Goal: Task Accomplishment & Management: Manage account settings

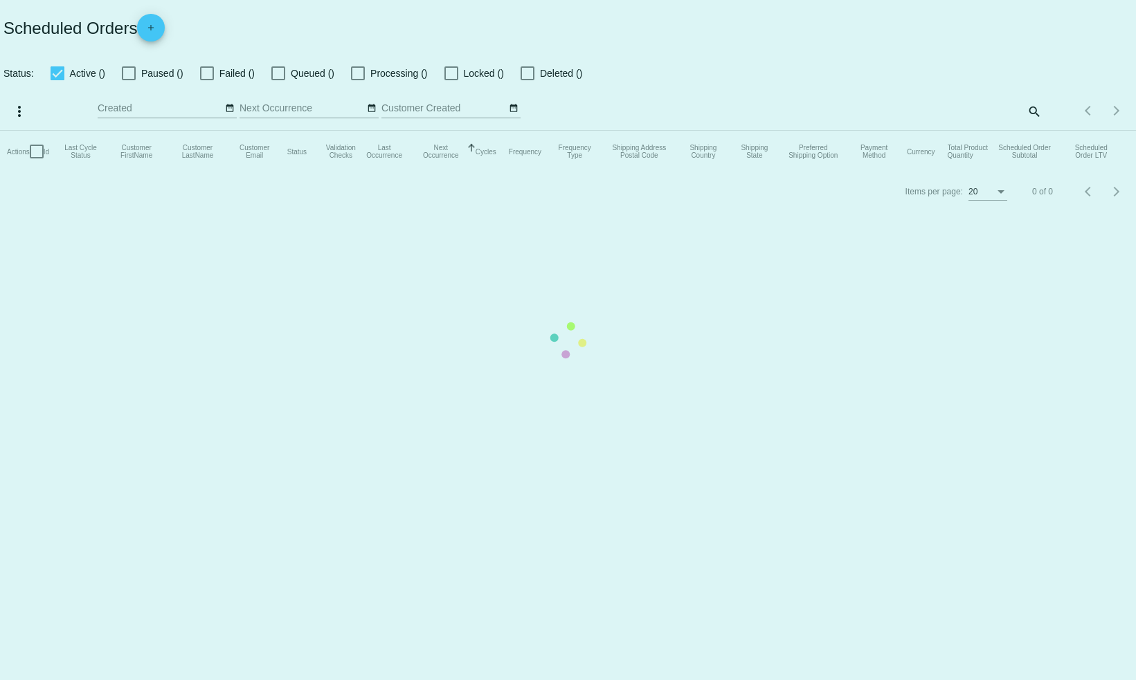
checkbox input "false"
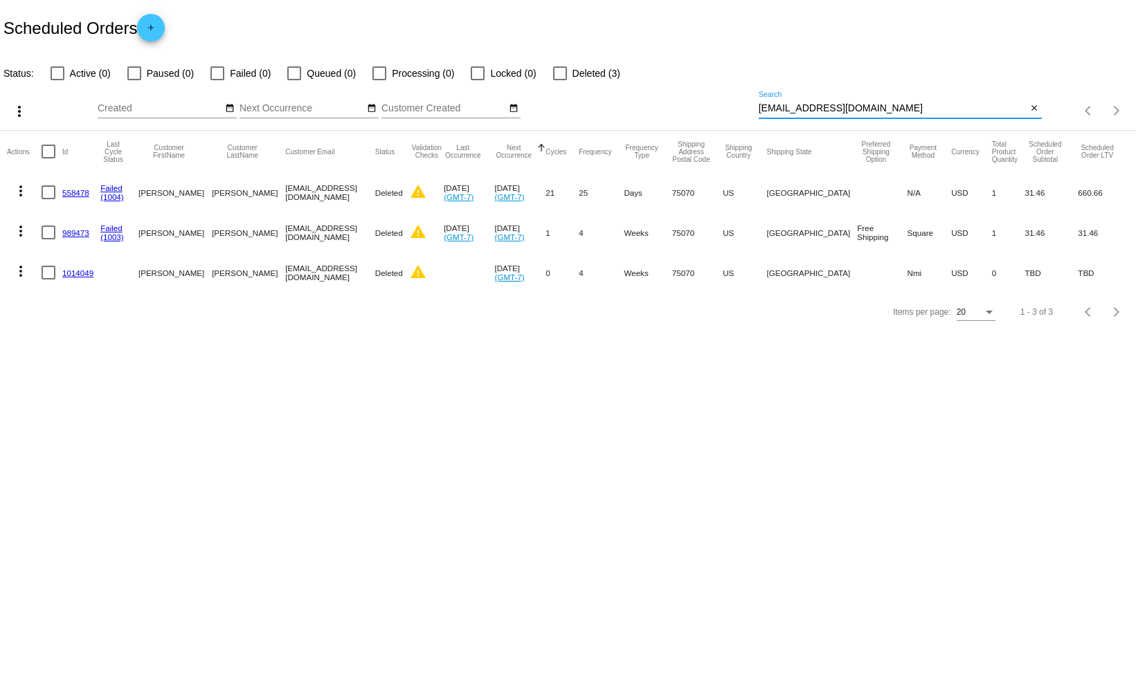
drag, startPoint x: 846, startPoint y: 107, endPoint x: 698, endPoint y: 107, distance: 147.4
click at [698, 107] on div "more_vert Aug Jan Feb Mar [DATE]" at bounding box center [568, 106] width 1136 height 49
paste input "bendajim"
type input "[EMAIL_ADDRESS][DOMAIN_NAME]"
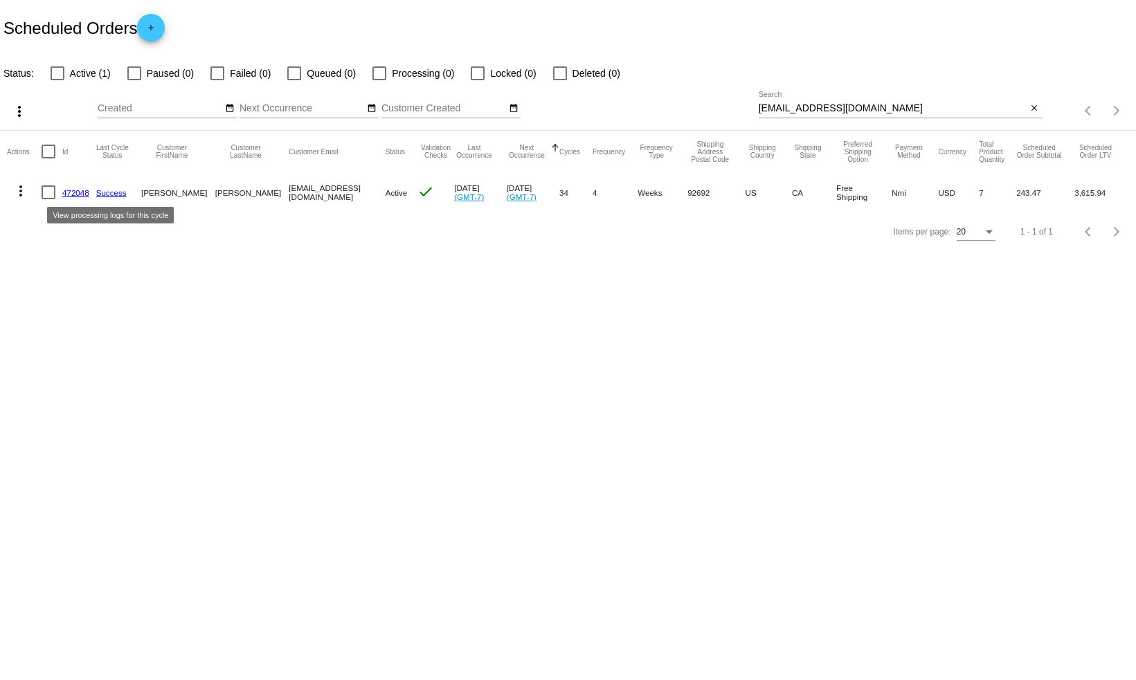
click at [106, 193] on link "Success" at bounding box center [111, 192] width 30 height 9
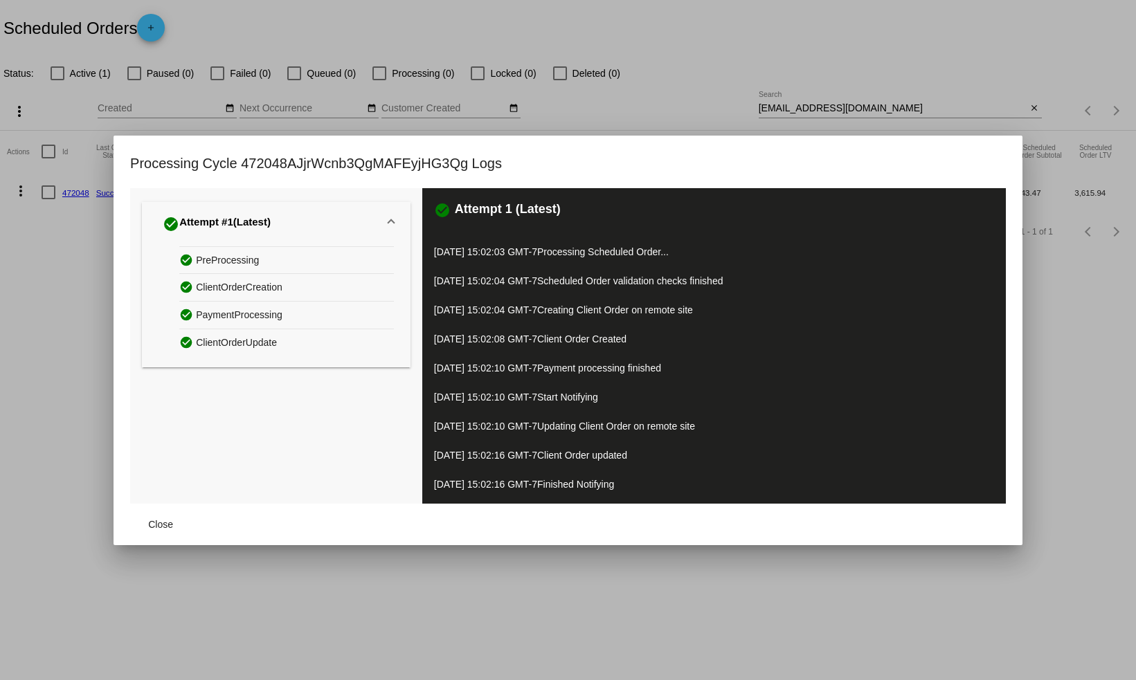
click at [107, 208] on div at bounding box center [568, 340] width 1136 height 680
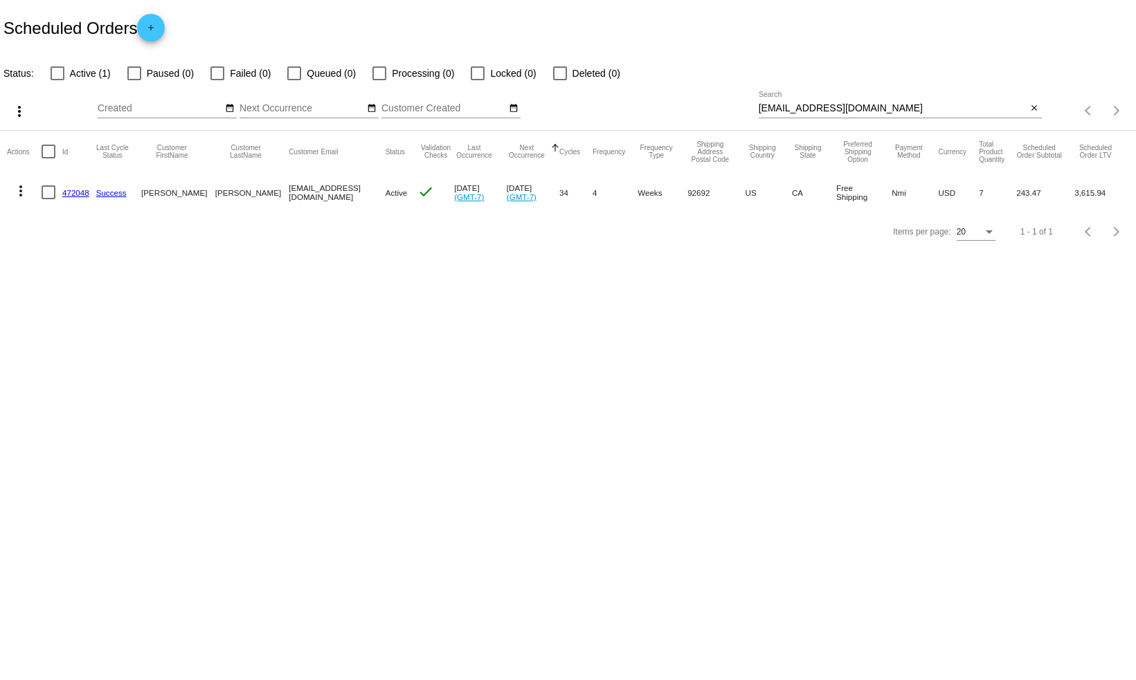
click at [78, 192] on link "472048" at bounding box center [75, 192] width 27 height 9
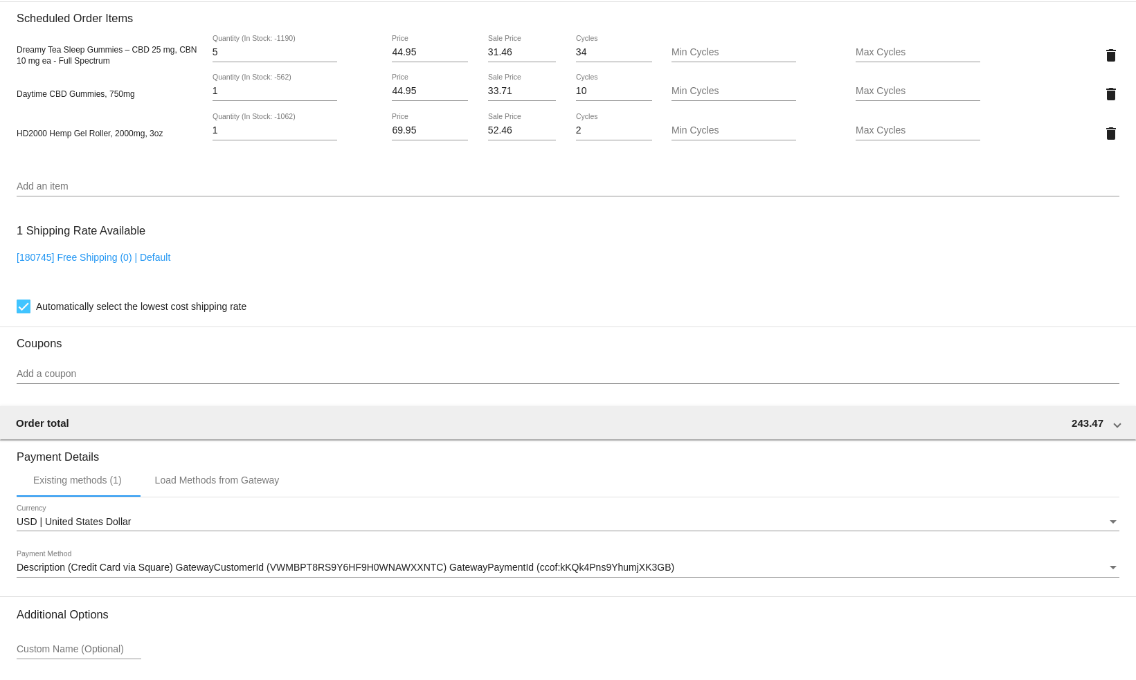
scroll to position [961, 0]
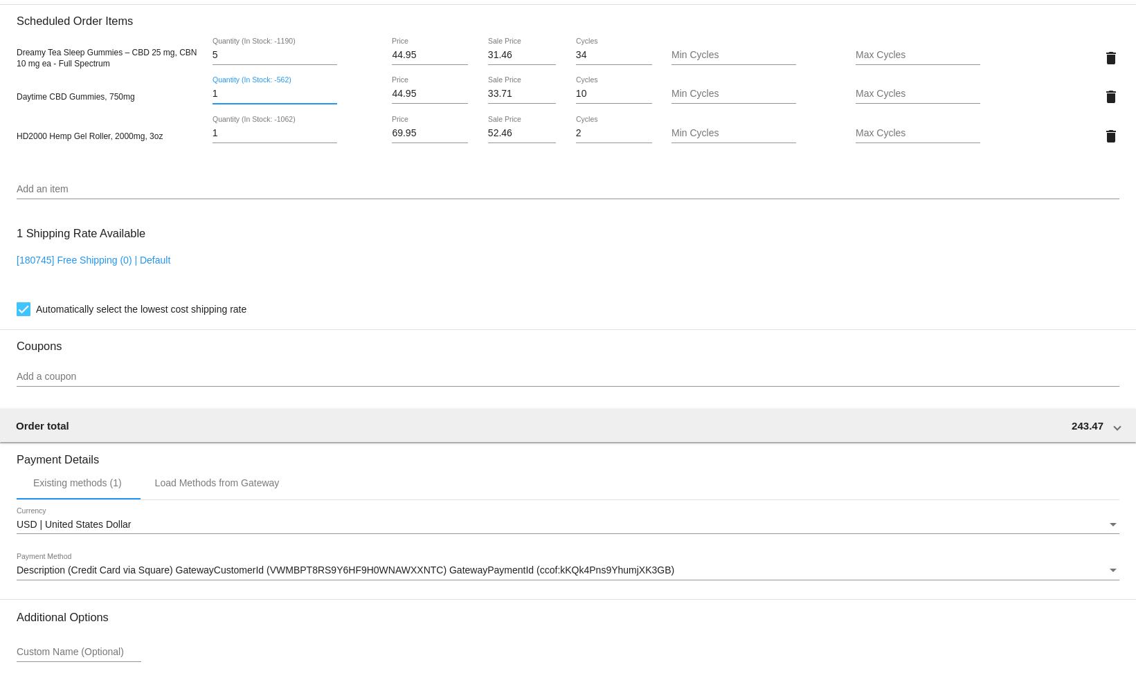
drag, startPoint x: 223, startPoint y: 104, endPoint x: 213, endPoint y: 104, distance: 9.7
click at [213, 100] on input "1" at bounding box center [274, 94] width 125 height 11
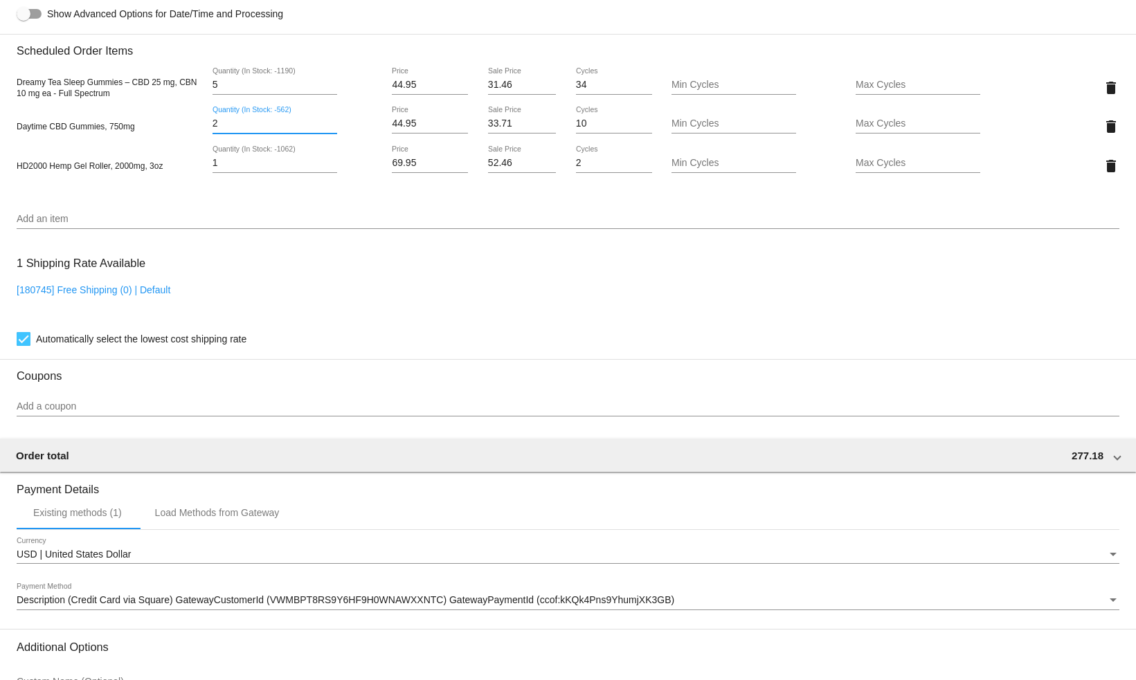
scroll to position [1087, 0]
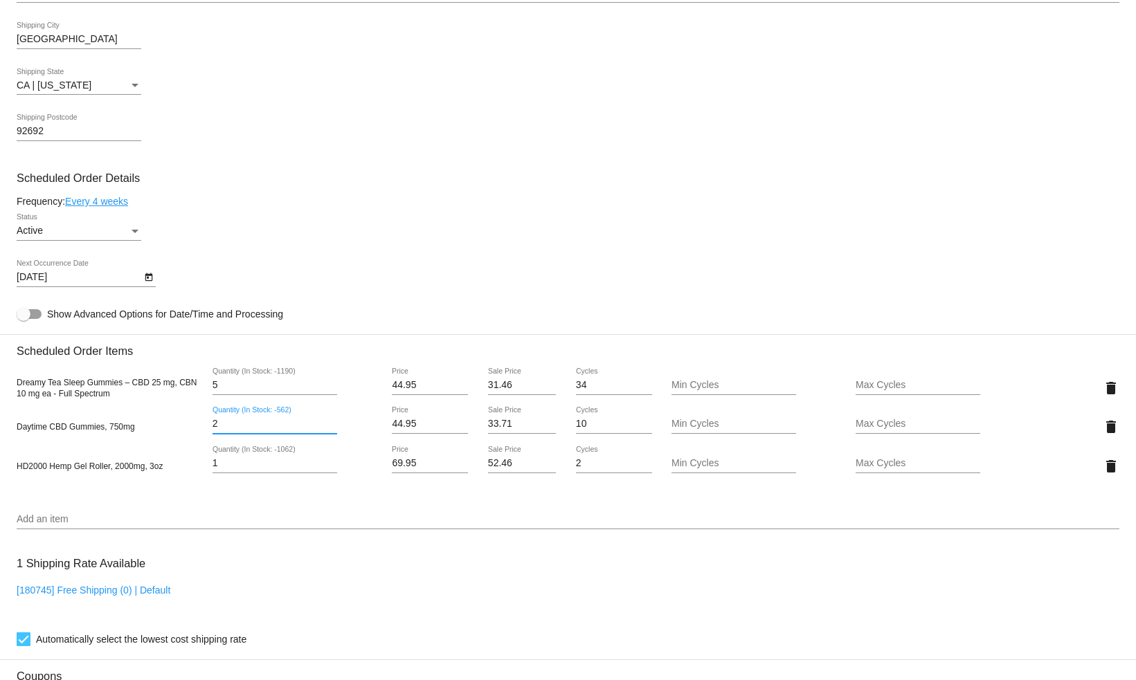
scroll to position [638, 0]
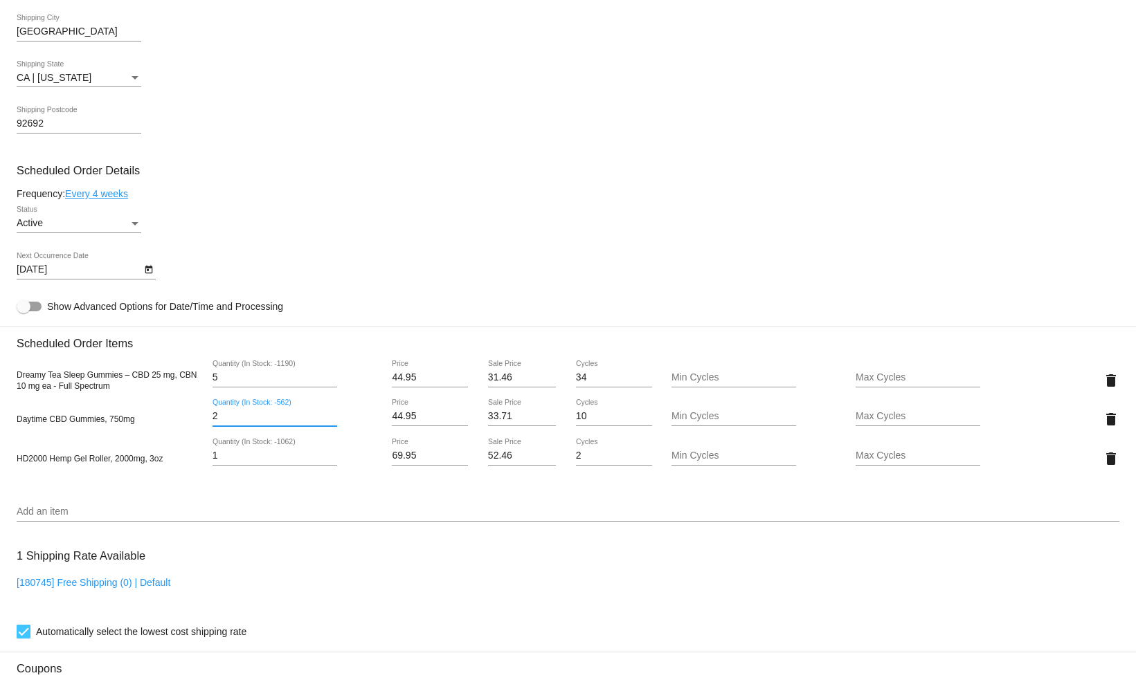
type input "2"
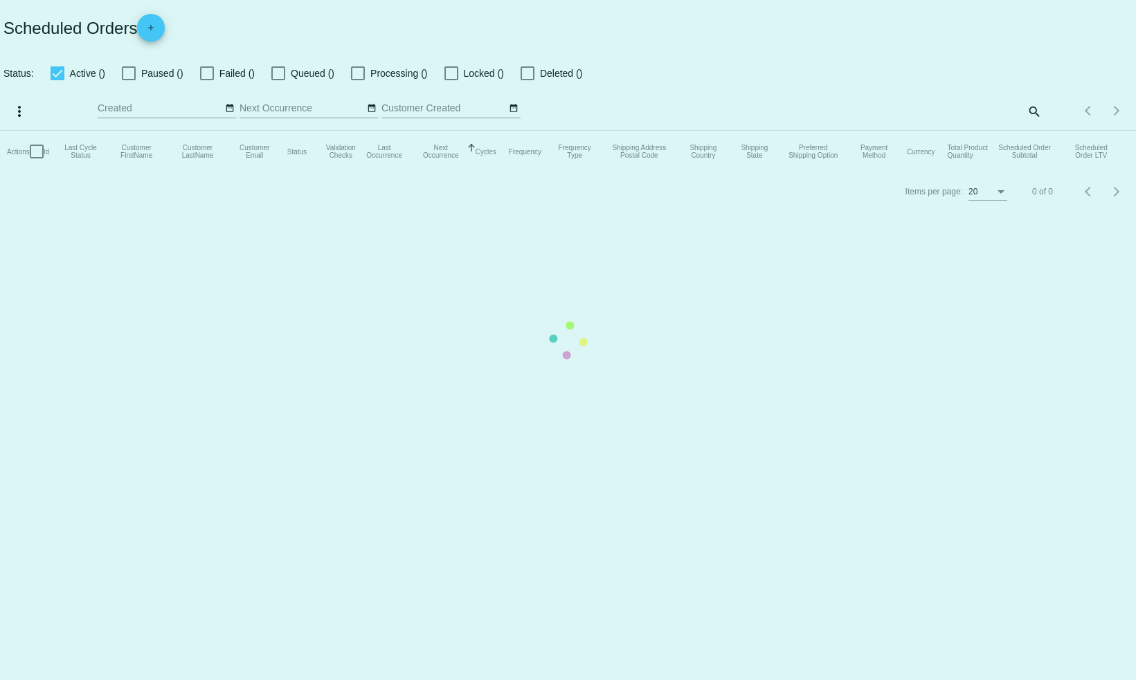
checkbox input "false"
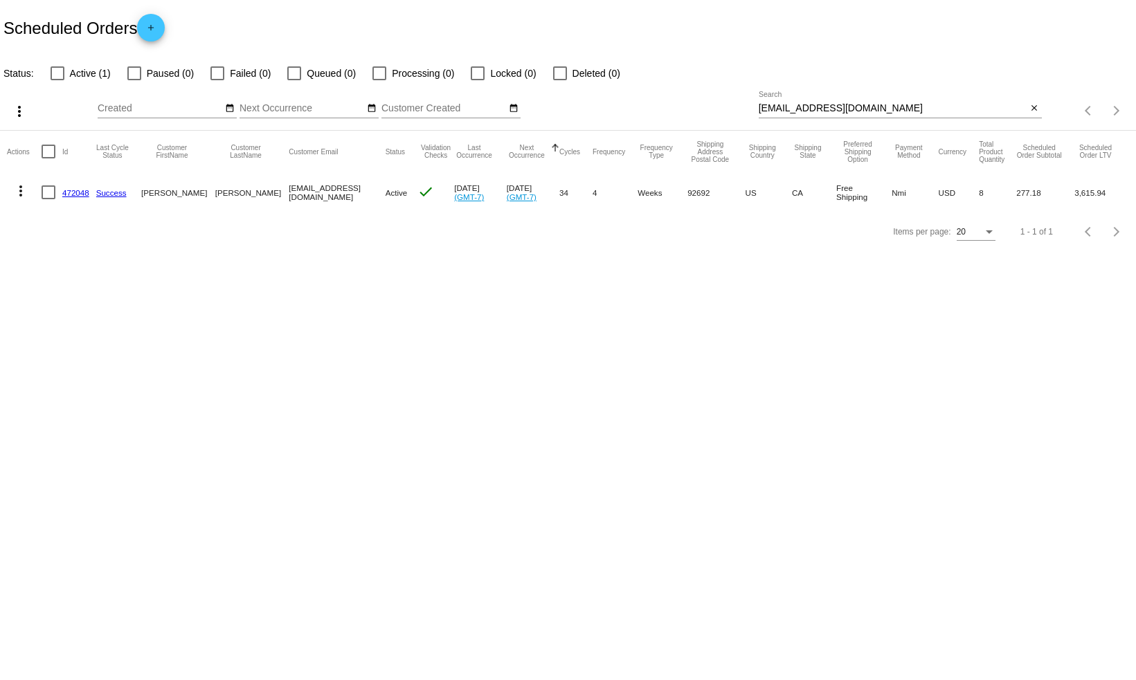
click at [75, 187] on mat-cell "472048" at bounding box center [79, 192] width 34 height 40
click at [75, 190] on link "472048" at bounding box center [75, 192] width 27 height 9
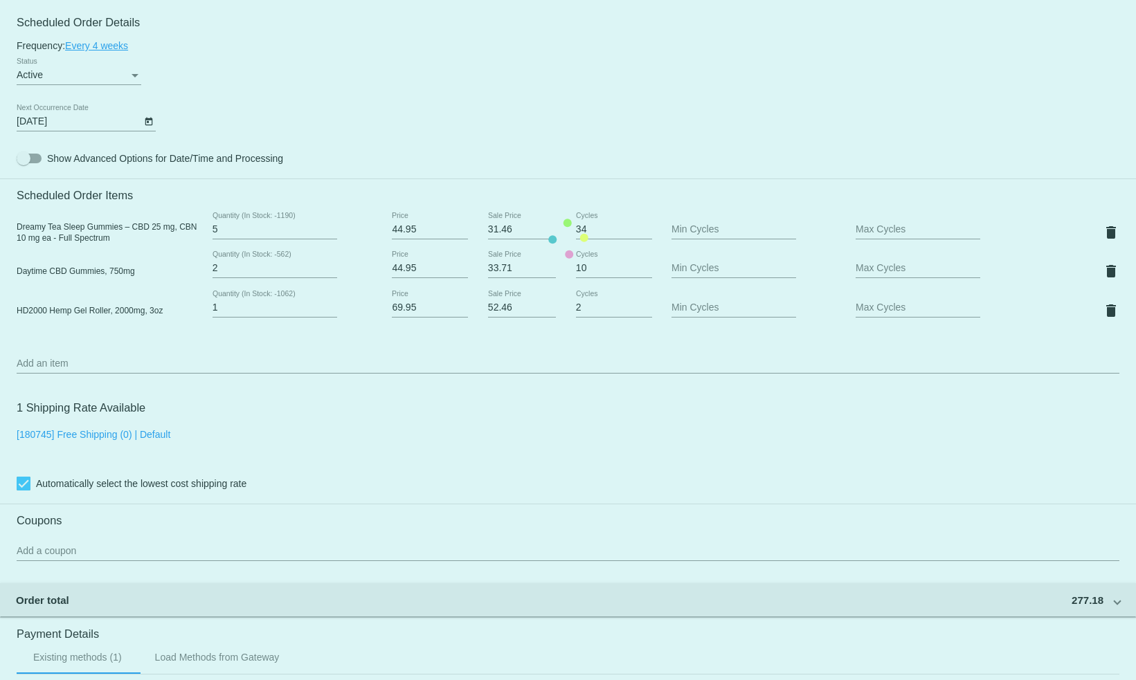
scroll to position [784, 0]
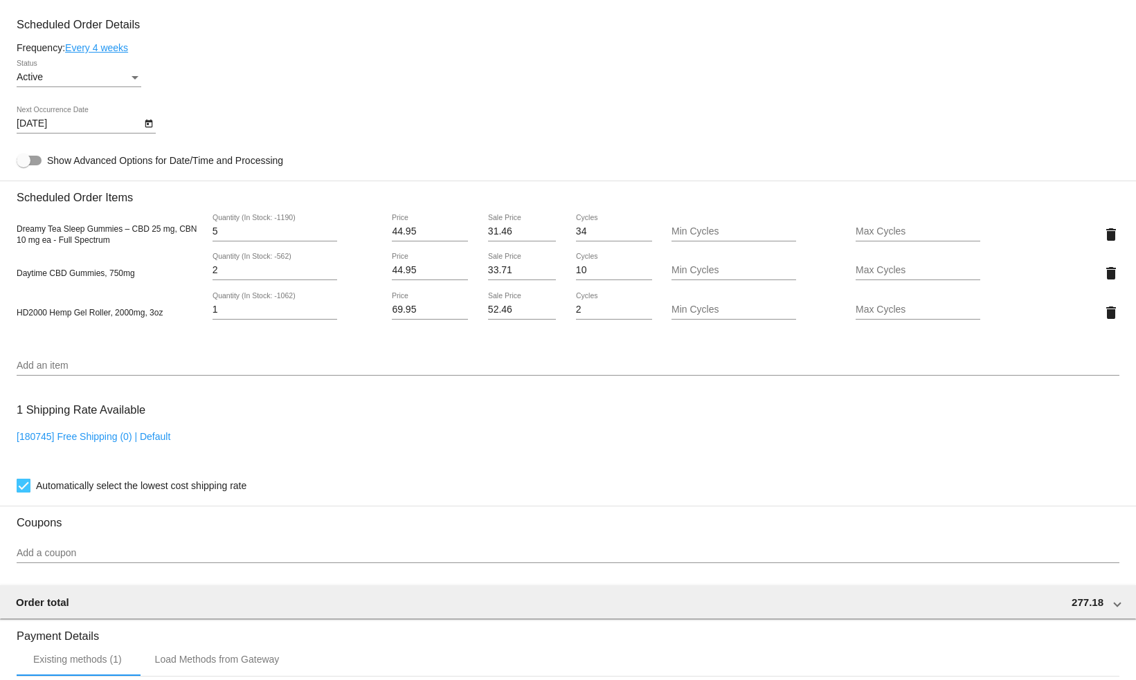
click at [134, 80] on div "Status" at bounding box center [134, 77] width 7 height 3
click at [257, 86] on div at bounding box center [568, 340] width 1136 height 680
click at [39, 165] on div at bounding box center [29, 161] width 25 height 10
click at [24, 166] on input "Show Advanced Options for Date/Time and Processing" at bounding box center [23, 165] width 1 height 1
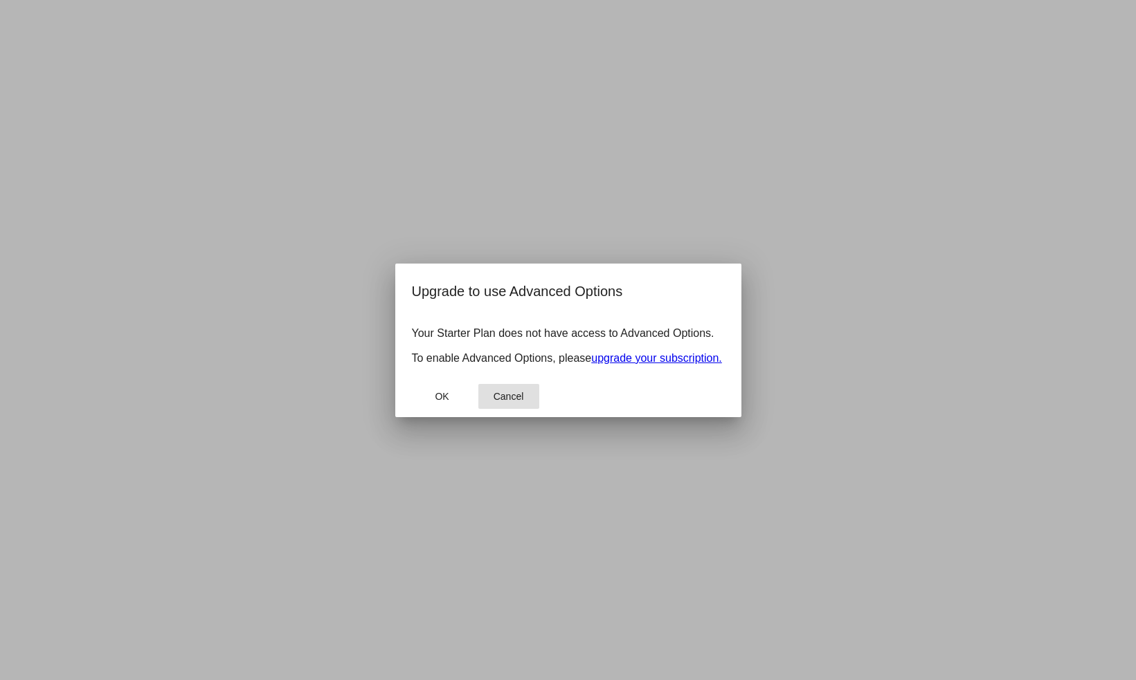
click at [511, 402] on span "Cancel" at bounding box center [508, 396] width 30 height 11
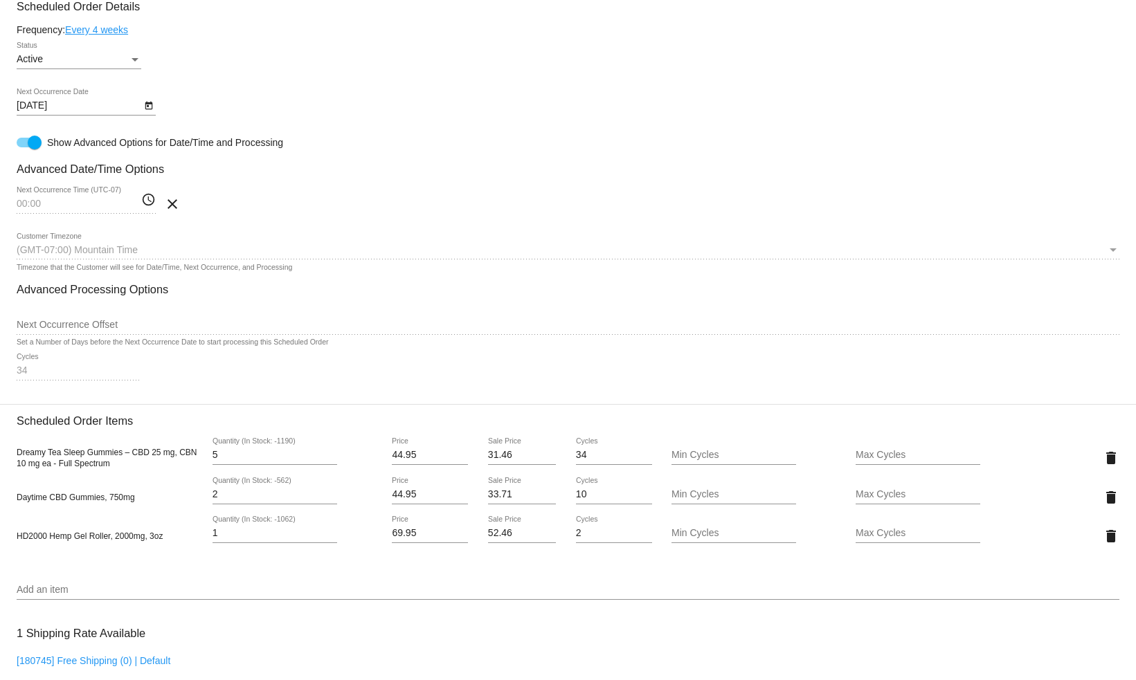
scroll to position [801, 0]
click at [36, 151] on div at bounding box center [35, 144] width 14 height 14
click at [24, 149] on input "Show Advanced Options for Date/Time and Processing" at bounding box center [23, 149] width 1 height 1
checkbox input "false"
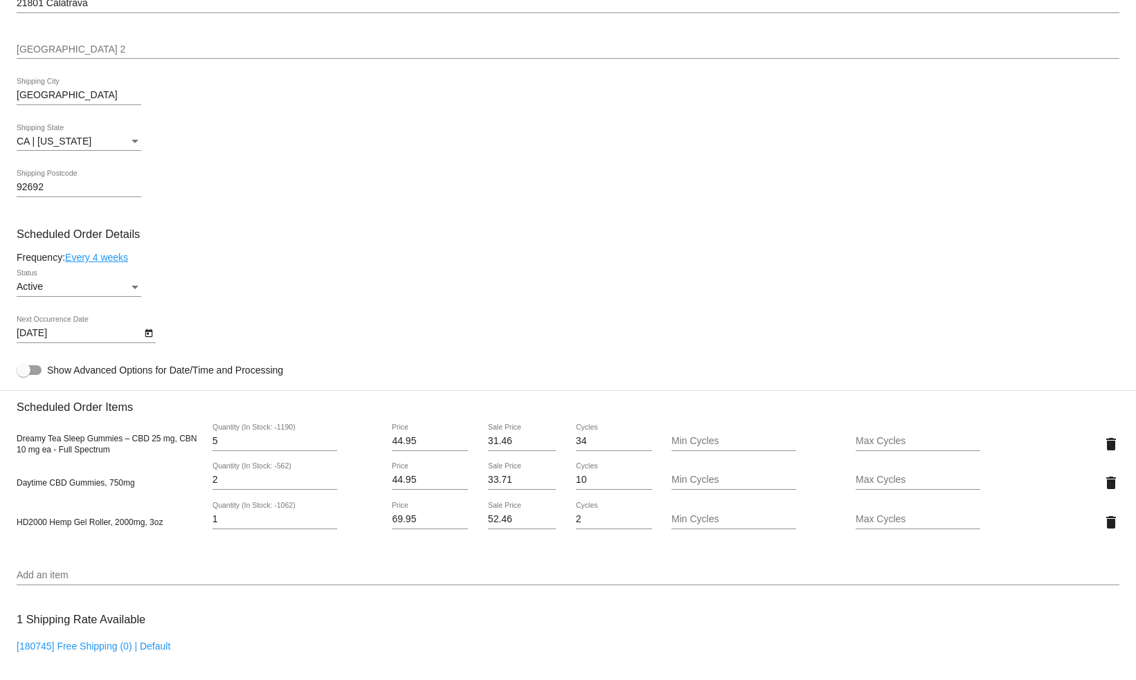
scroll to position [567, 0]
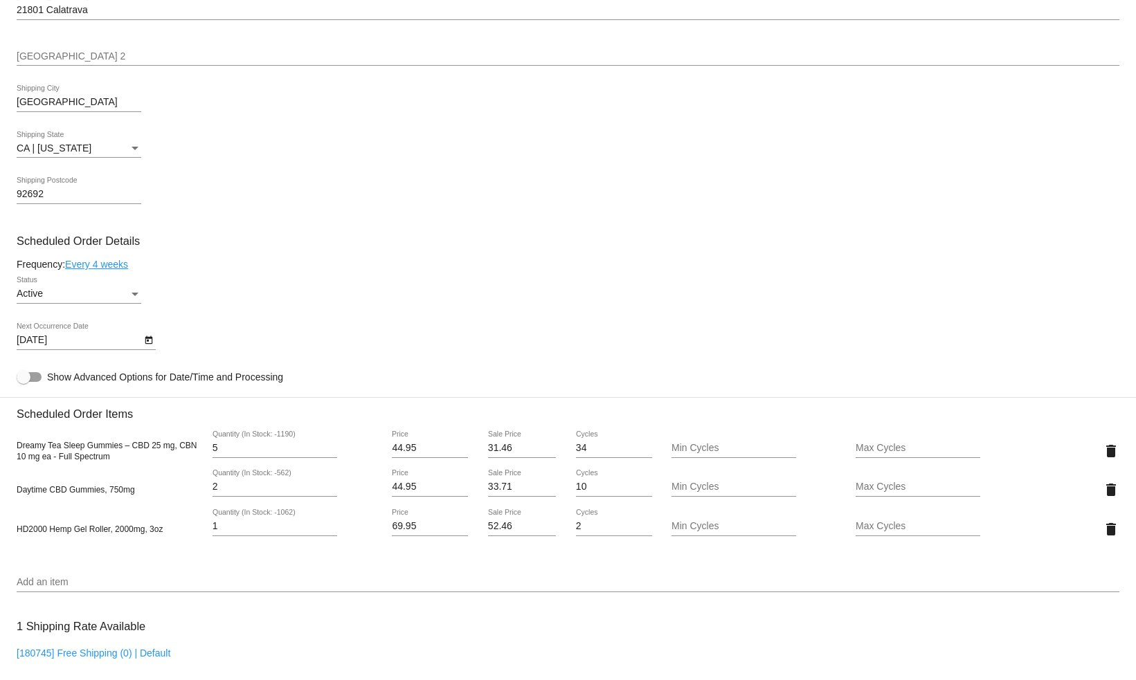
click at [150, 349] on icon "Open calendar" at bounding box center [149, 340] width 10 height 17
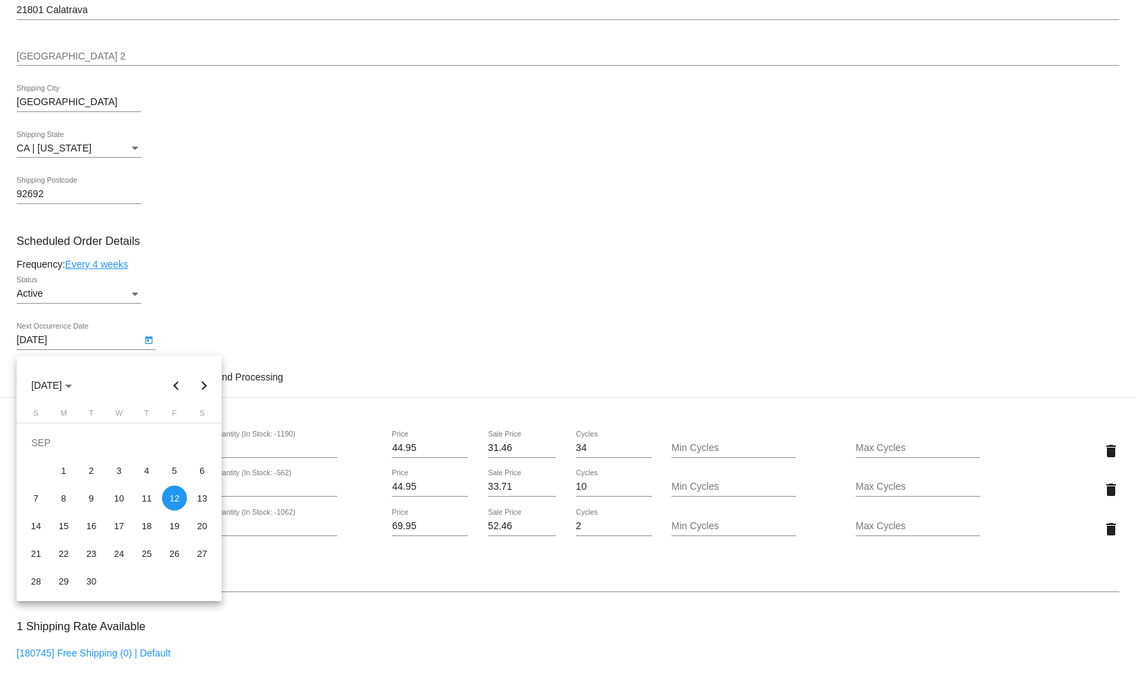
click at [321, 351] on div at bounding box center [568, 340] width 1136 height 680
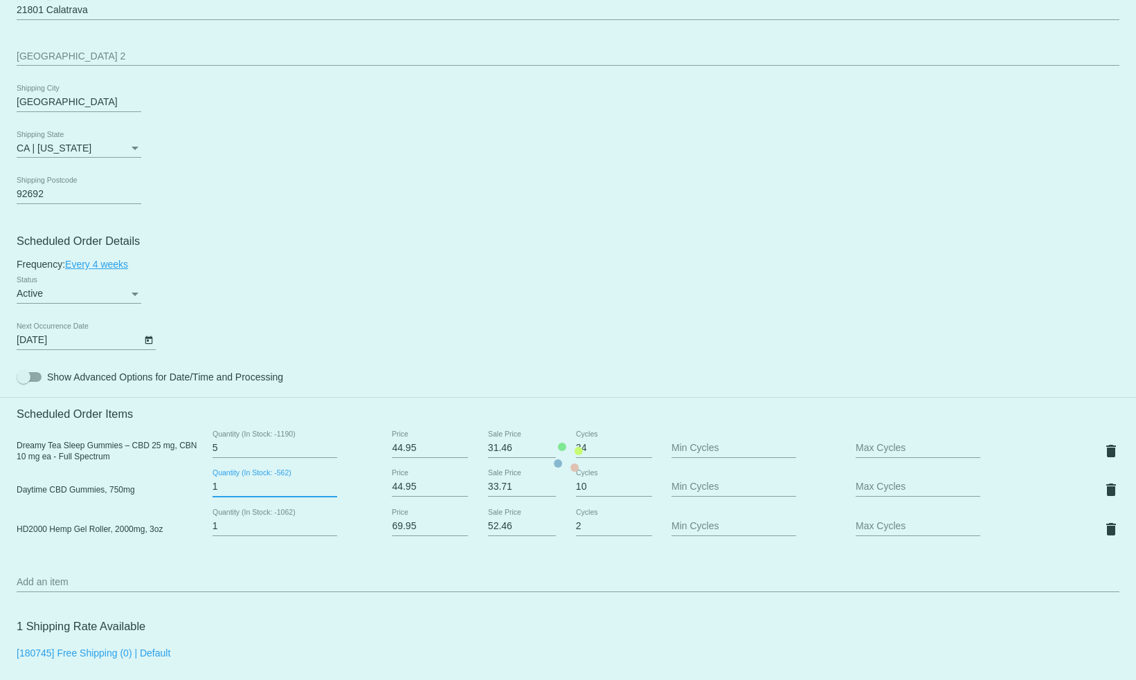
type input "1"
click at [330, 493] on input "1" at bounding box center [274, 487] width 125 height 11
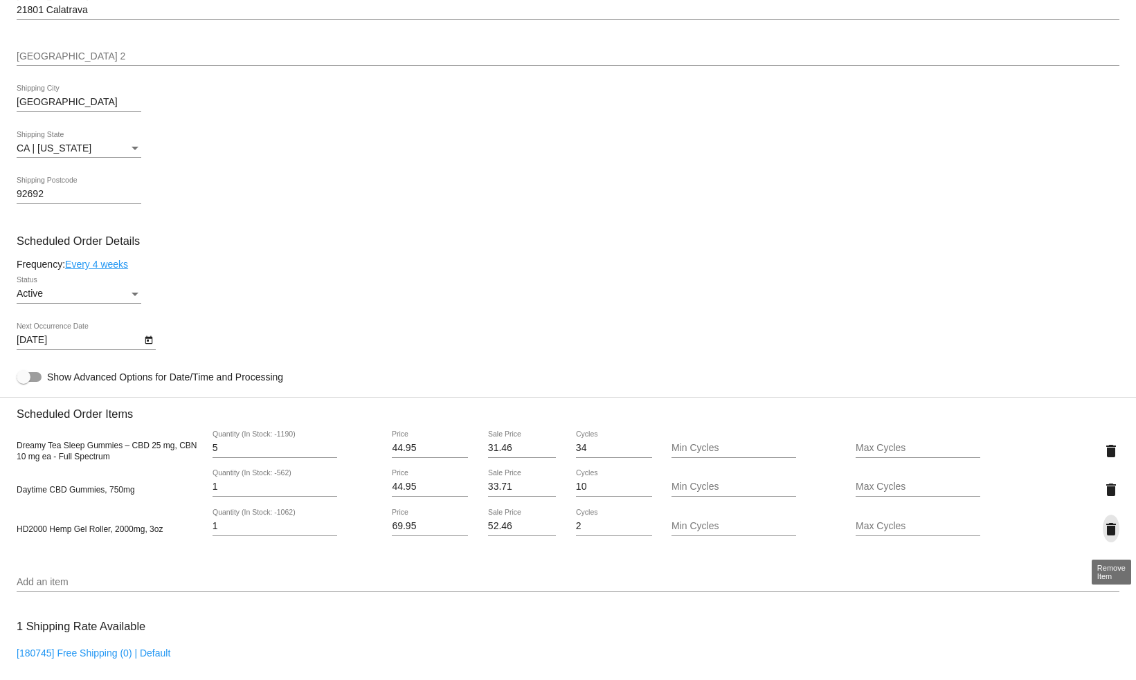
click at [1116, 538] on mat-icon "delete" at bounding box center [1110, 529] width 17 height 17
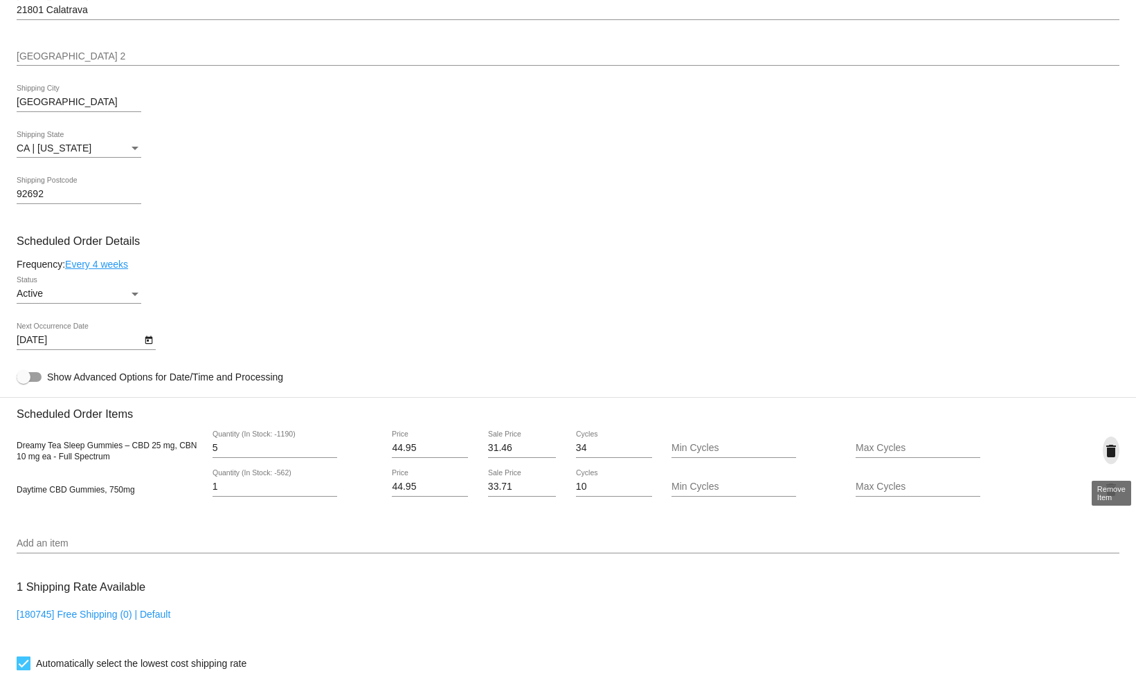
click at [1111, 453] on mat-icon "delete" at bounding box center [1110, 451] width 17 height 17
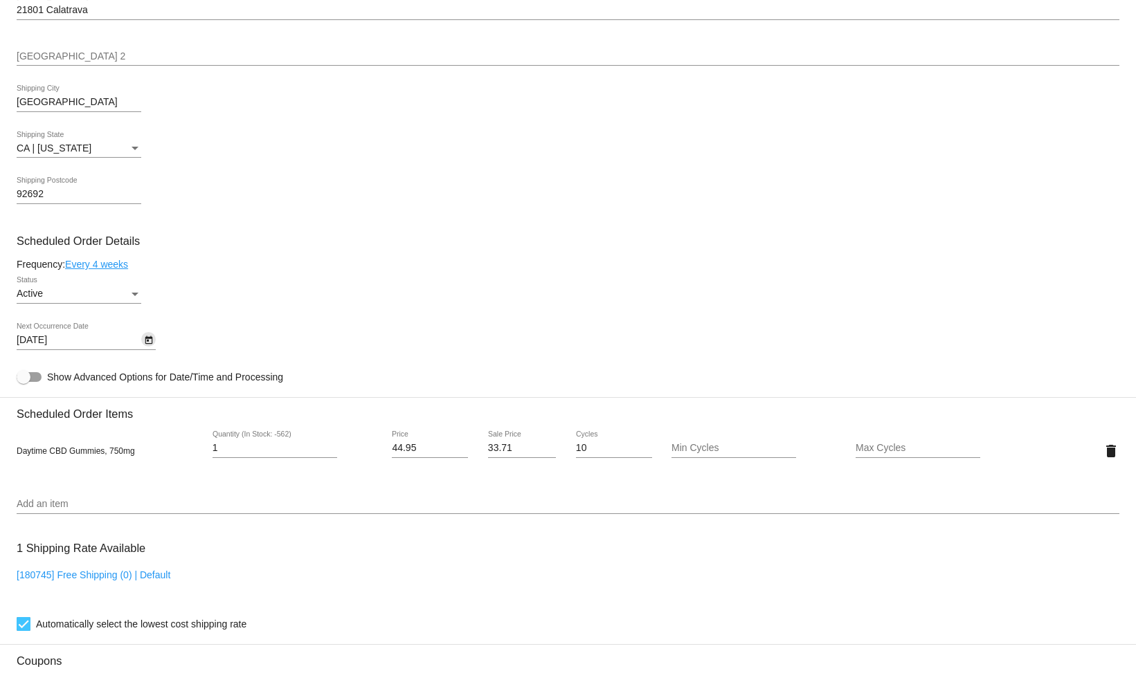
click at [146, 348] on icon "Open calendar" at bounding box center [149, 340] width 10 height 17
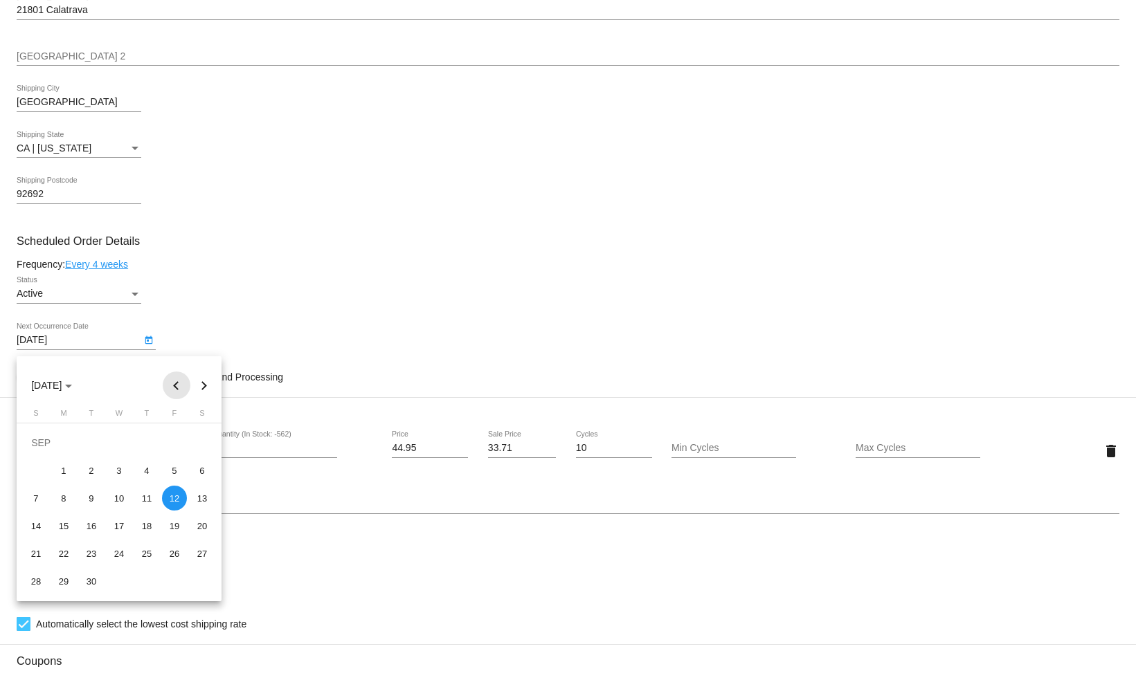
click at [171, 391] on button "Previous month" at bounding box center [177, 386] width 28 height 28
click at [90, 562] on div "26" at bounding box center [91, 553] width 25 height 25
type input "8/26/2025"
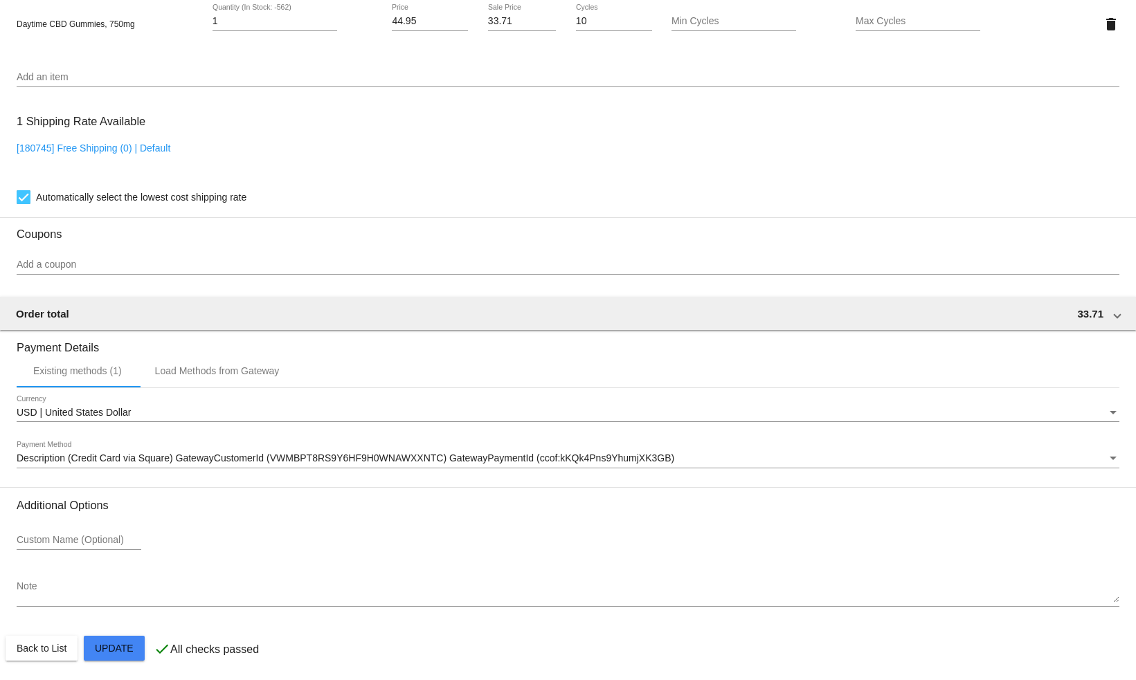
scroll to position [1008, 0]
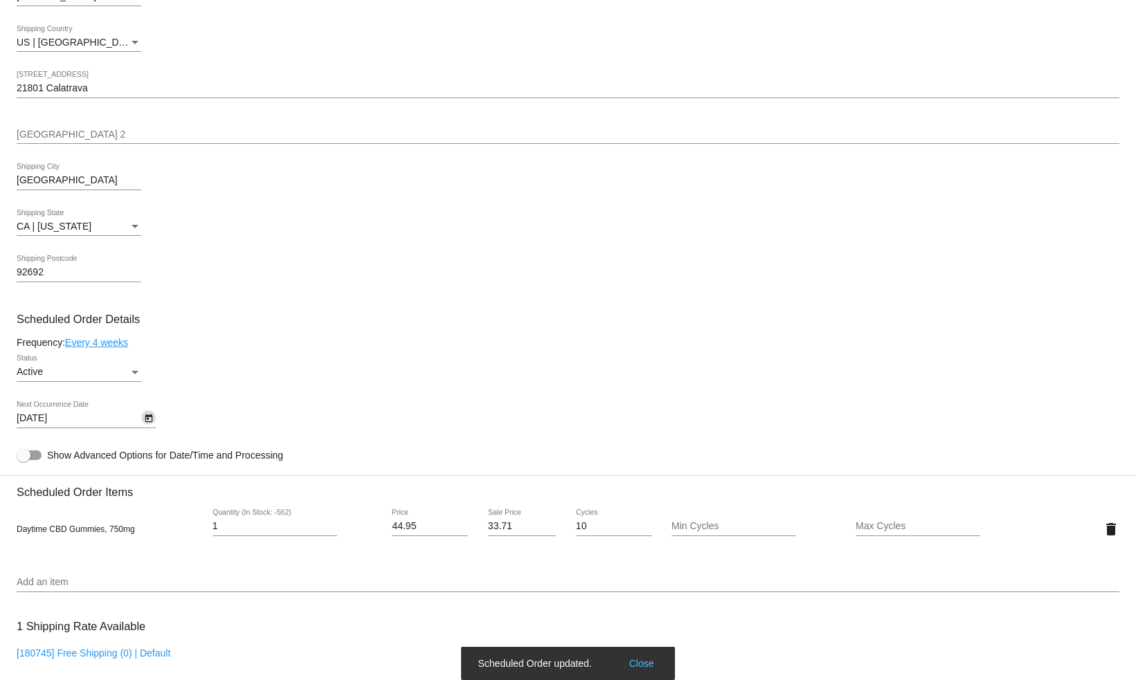
scroll to position [483, 0]
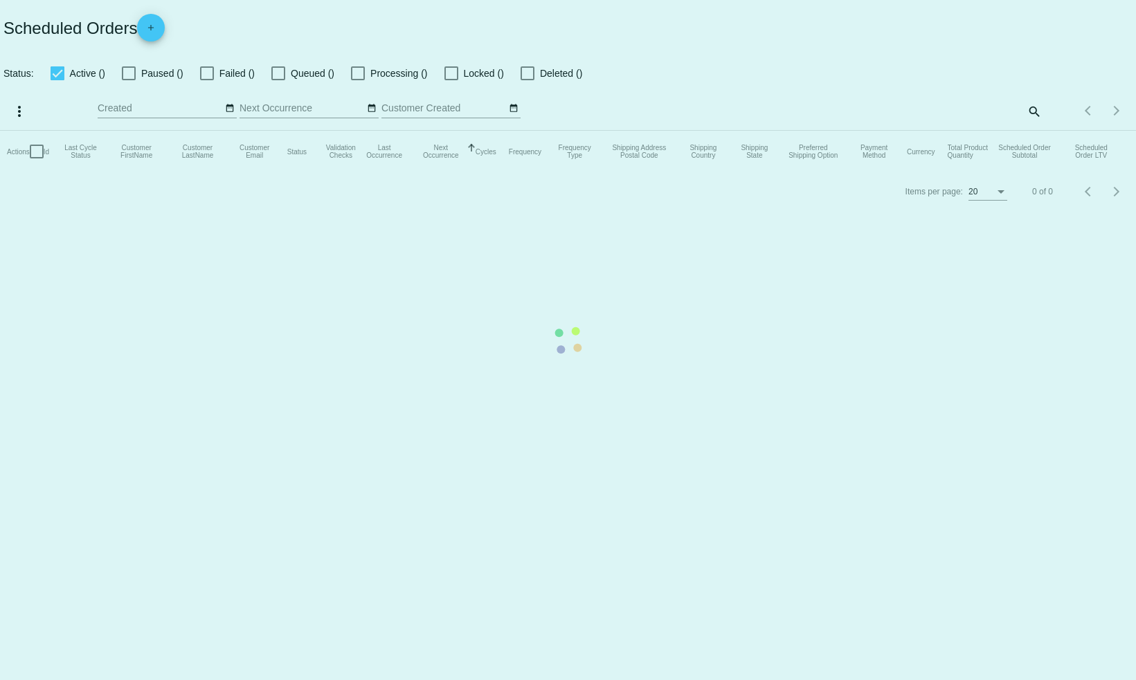
checkbox input "false"
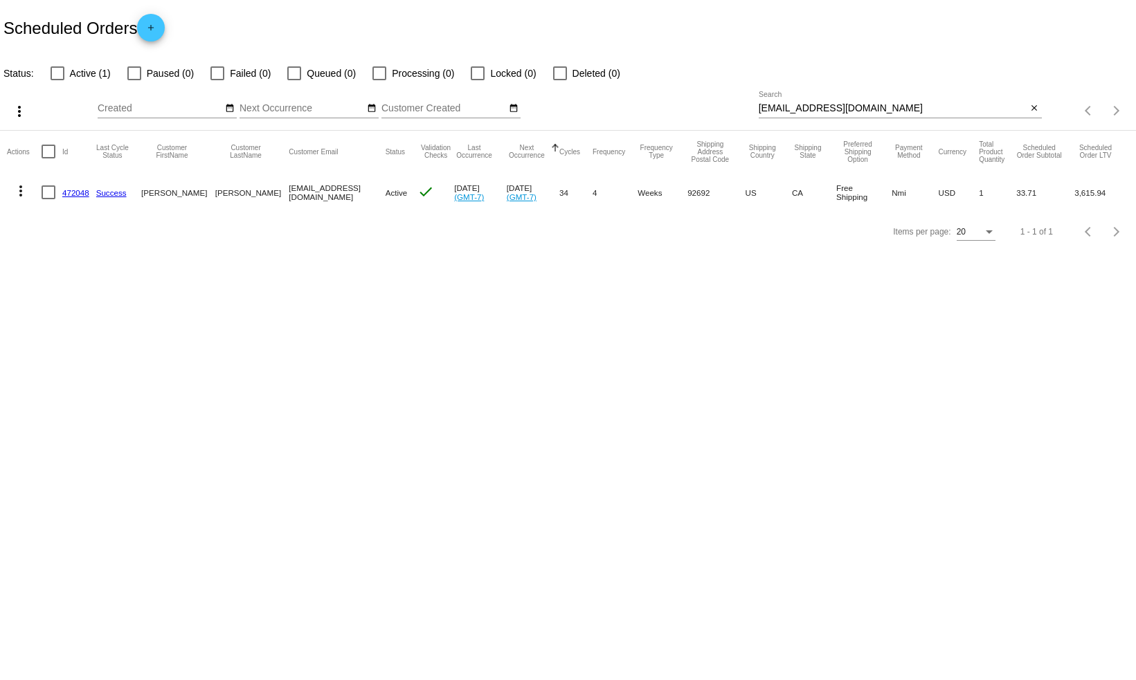
click at [67, 195] on link "472048" at bounding box center [75, 192] width 27 height 9
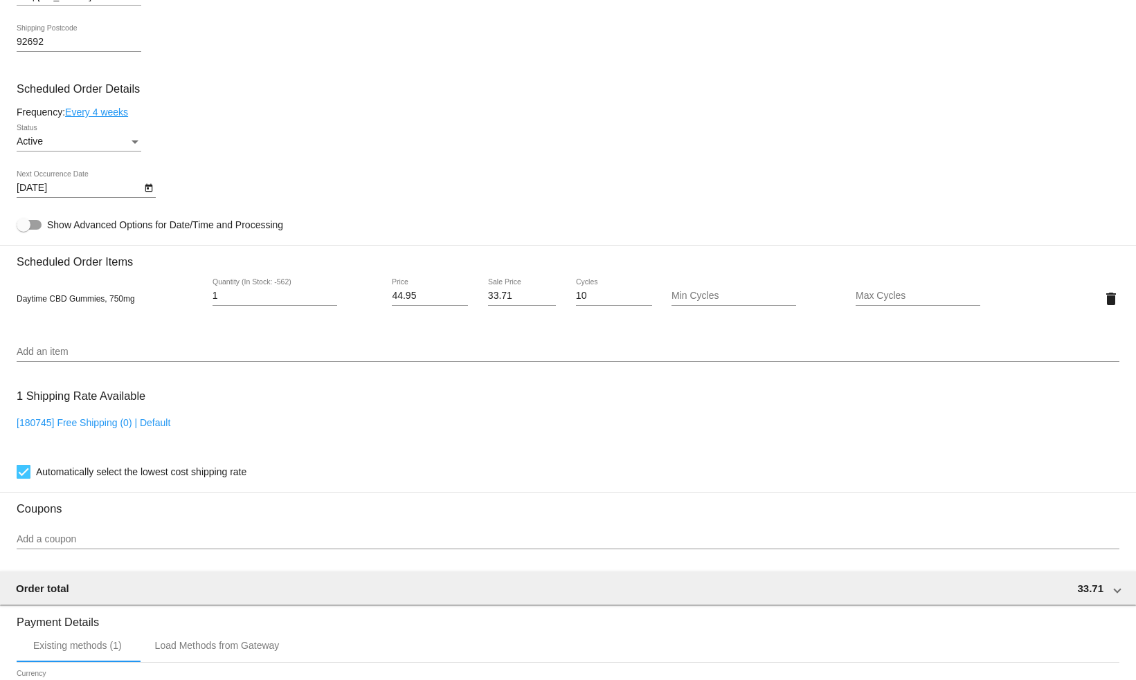
scroll to position [722, 0]
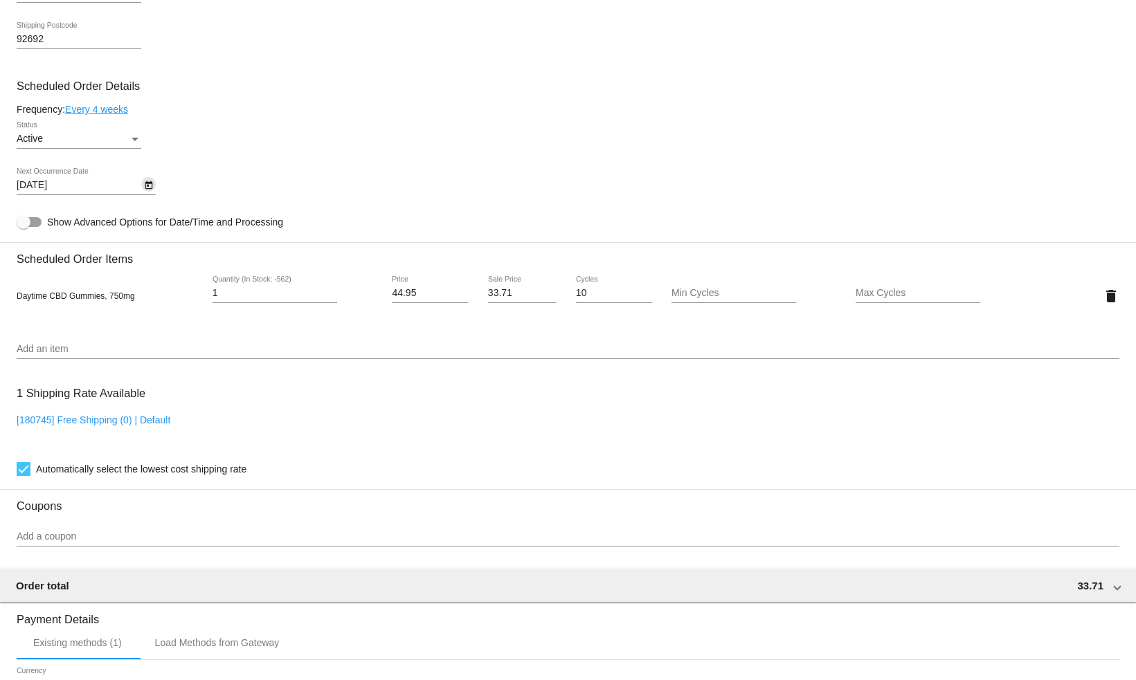
click at [153, 192] on button "Open calendar" at bounding box center [148, 184] width 15 height 15
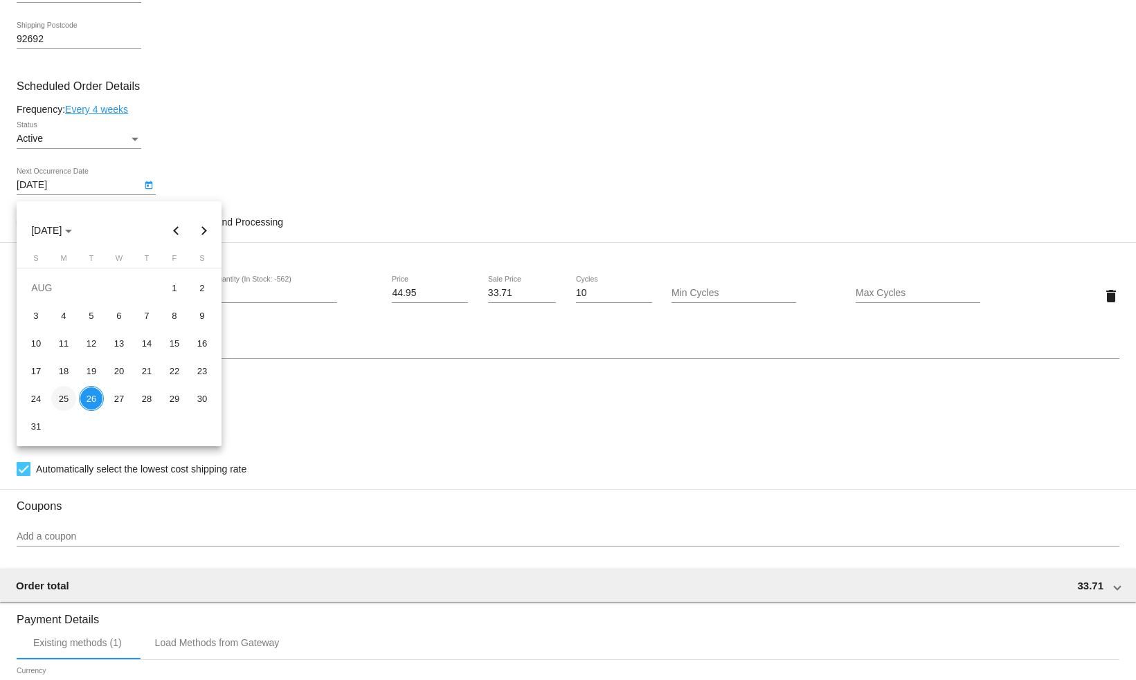
click at [70, 404] on div "25" at bounding box center [63, 398] width 25 height 25
type input "8/25/2025"
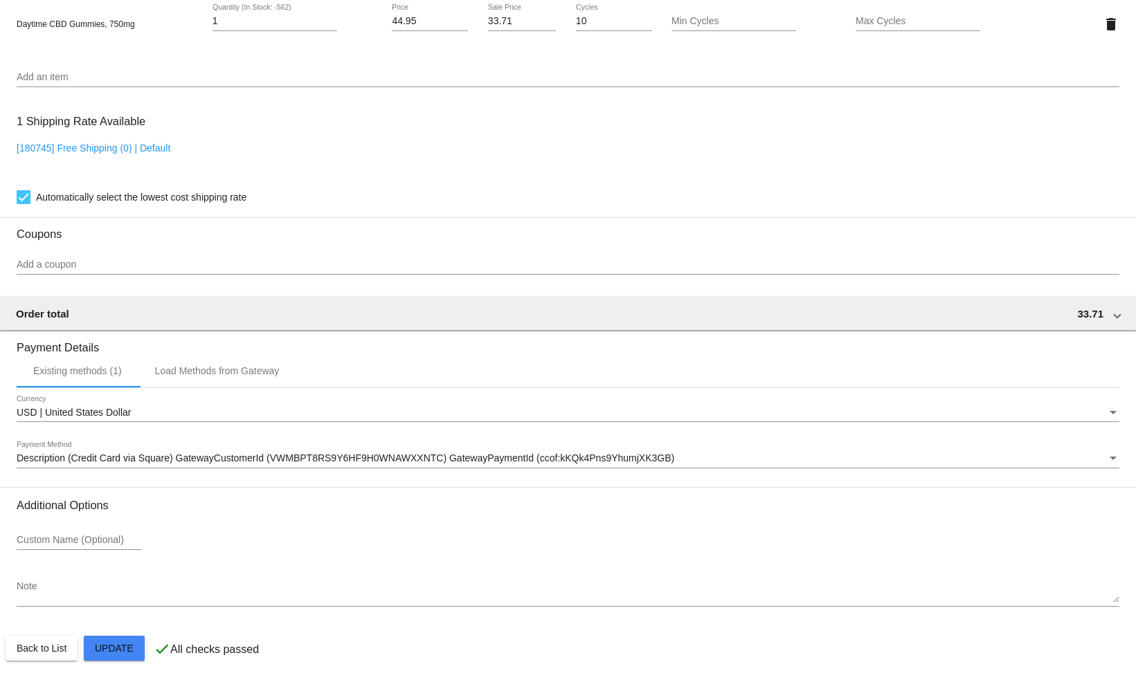
scroll to position [1008, 0]
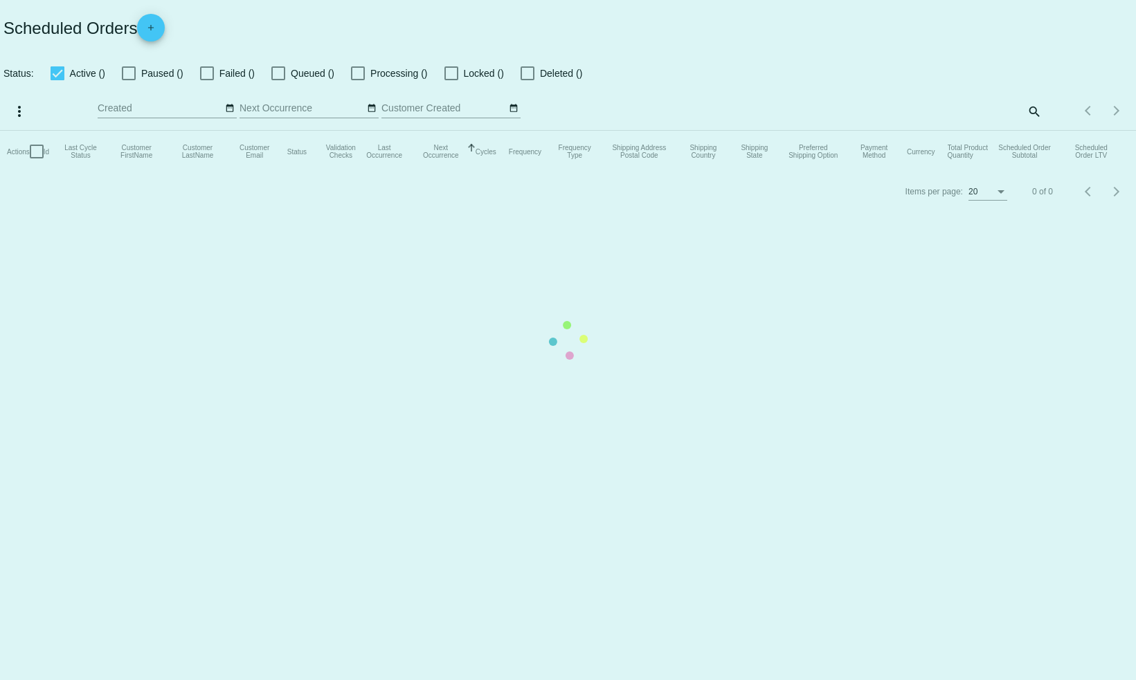
checkbox input "false"
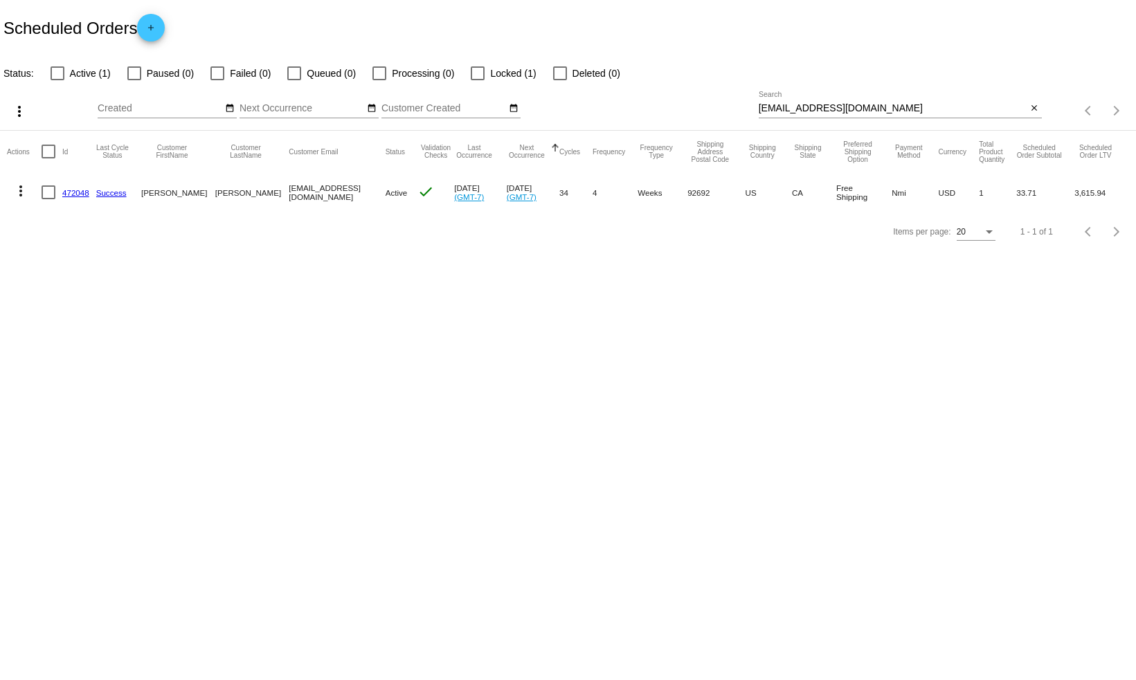
click at [82, 194] on link "472048" at bounding box center [75, 192] width 27 height 9
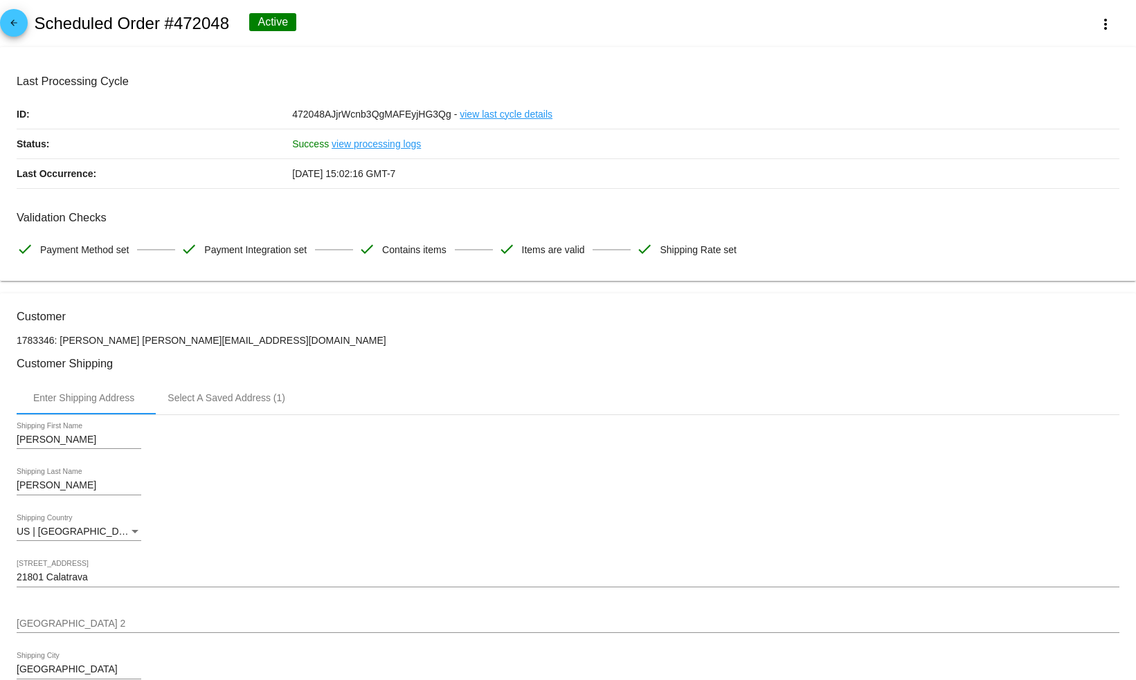
click at [374, 143] on link "view processing logs" at bounding box center [375, 143] width 89 height 29
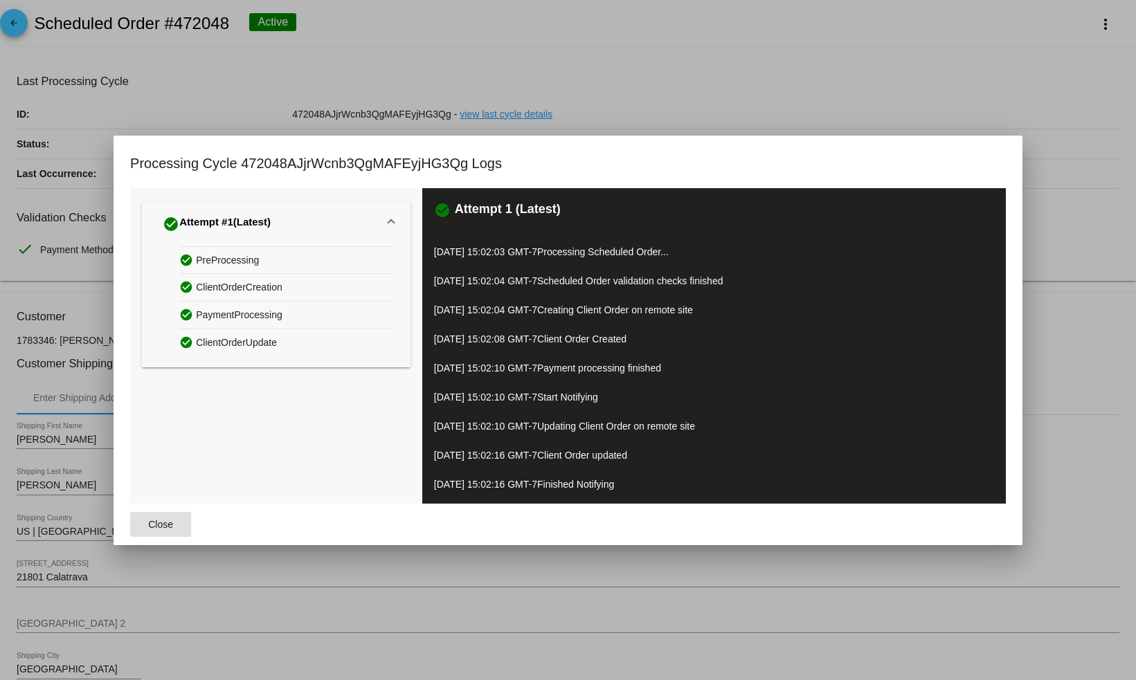
click at [176, 529] on button "Close" at bounding box center [160, 524] width 61 height 25
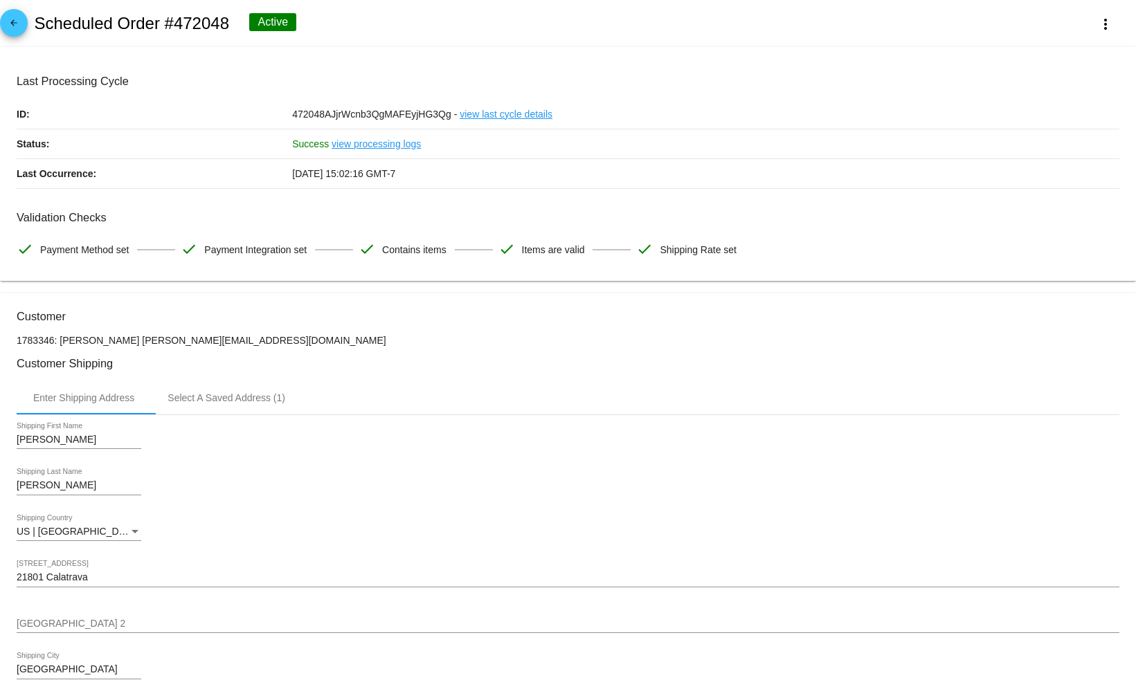
click at [482, 112] on link "view last cycle details" at bounding box center [506, 114] width 93 height 29
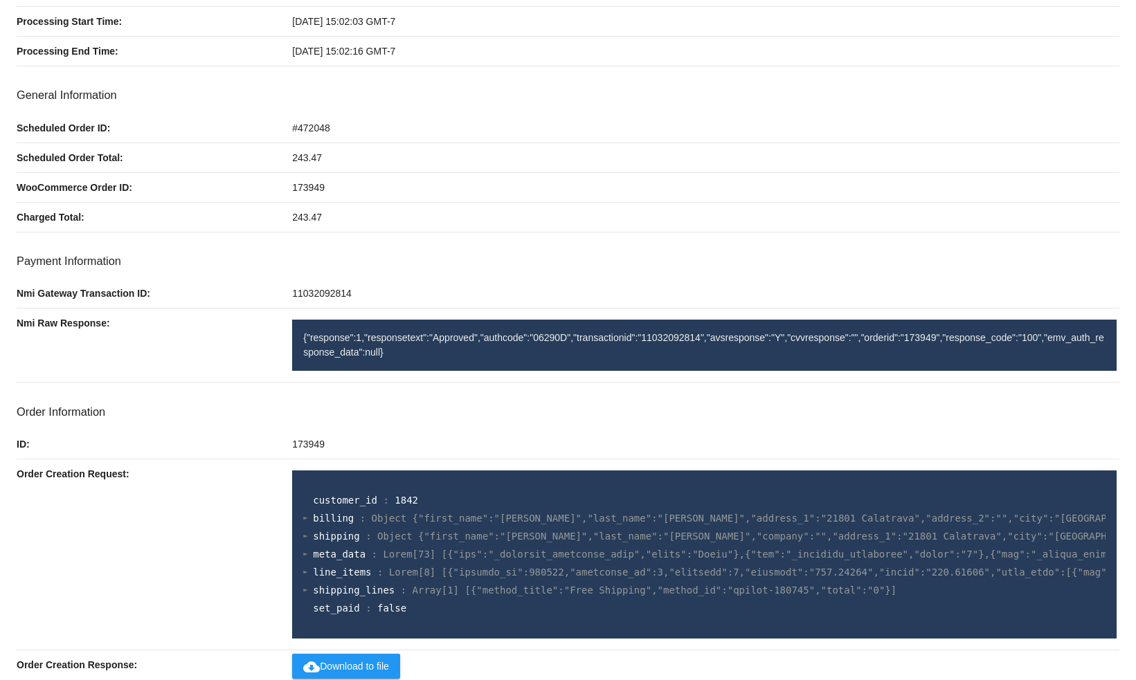
scroll to position [87, 0]
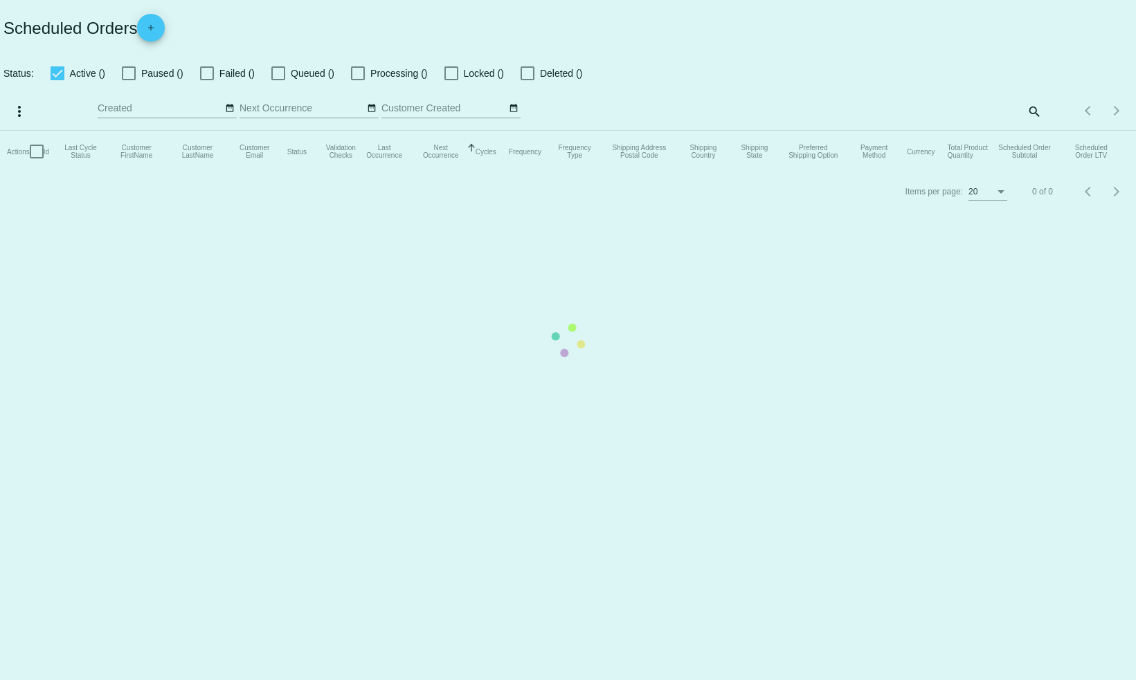
checkbox input "false"
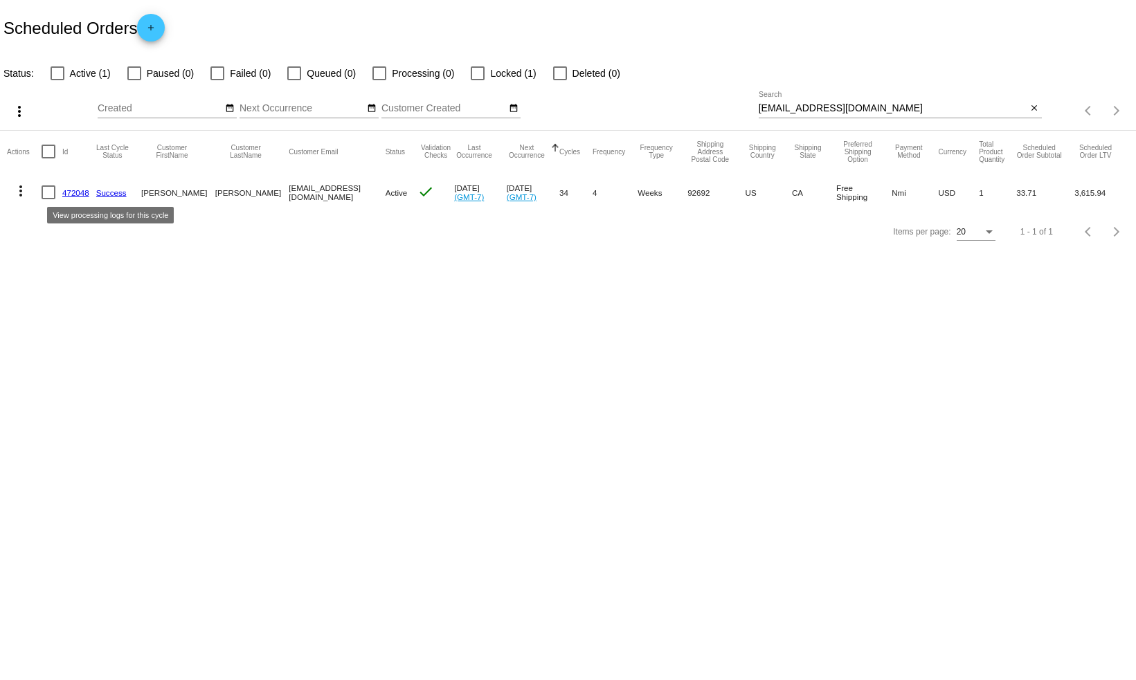
click at [107, 192] on link "Success" at bounding box center [111, 192] width 30 height 9
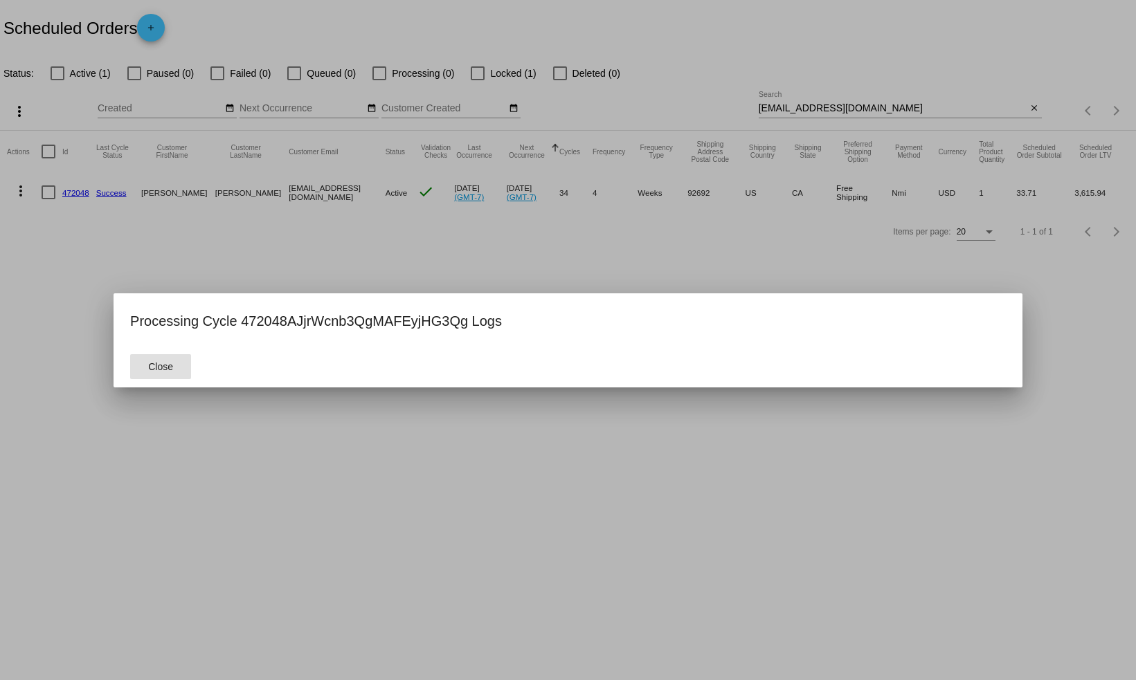
click at [121, 225] on div at bounding box center [568, 340] width 1136 height 680
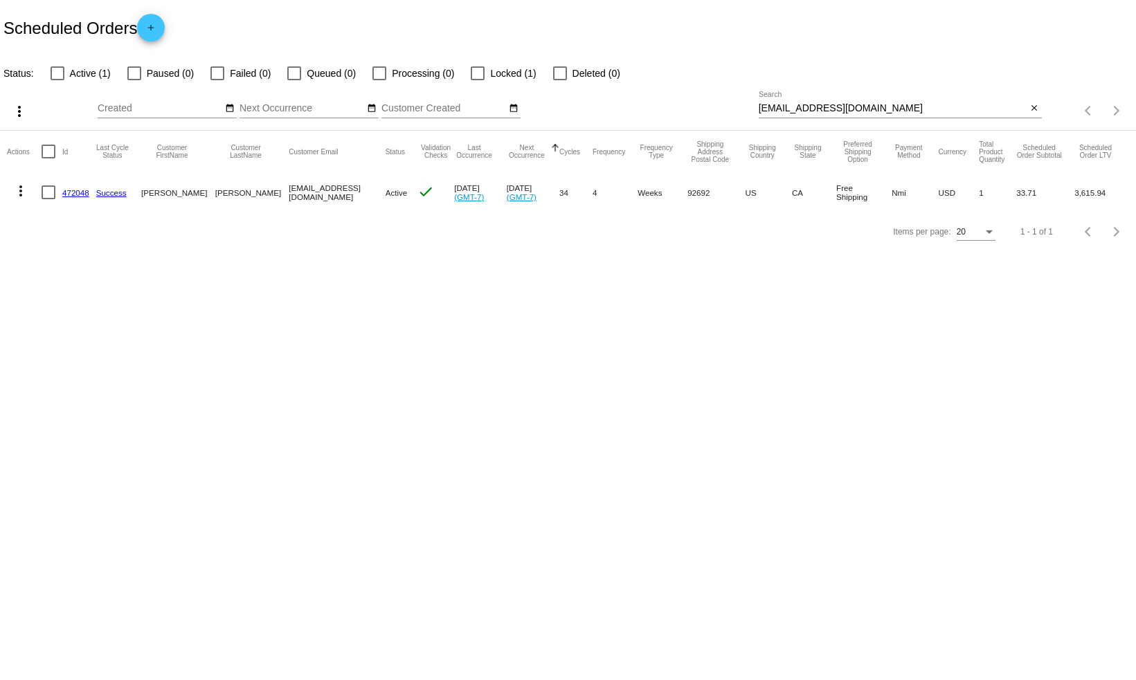
click at [80, 196] on link "472048" at bounding box center [75, 192] width 27 height 9
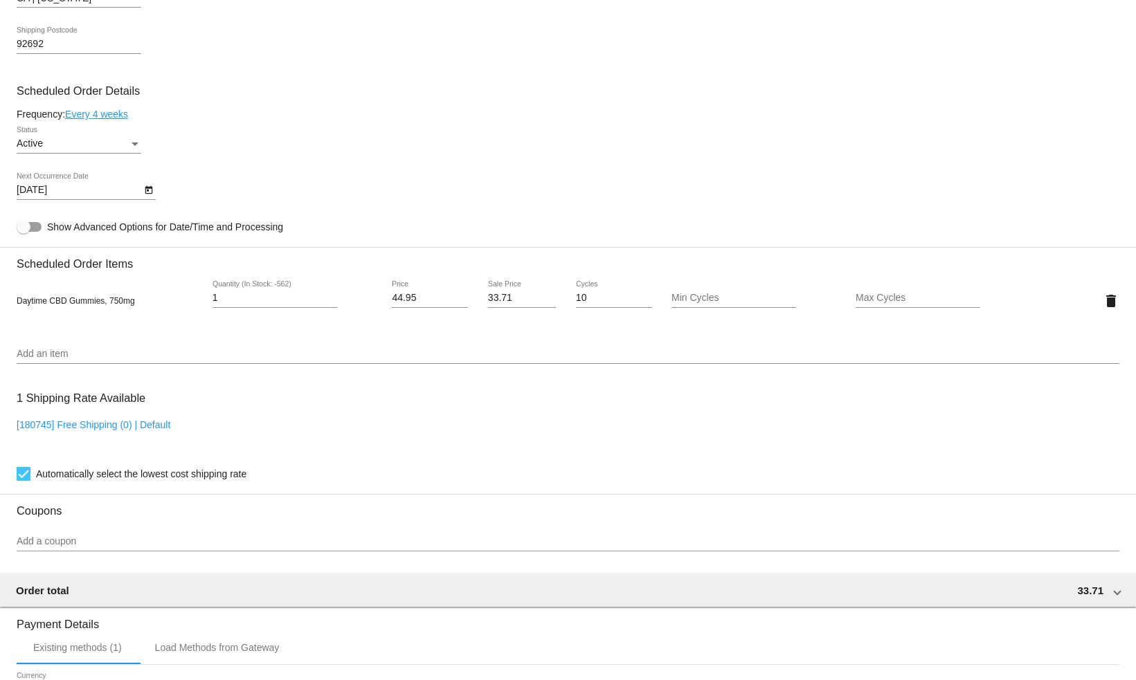
scroll to position [721, 0]
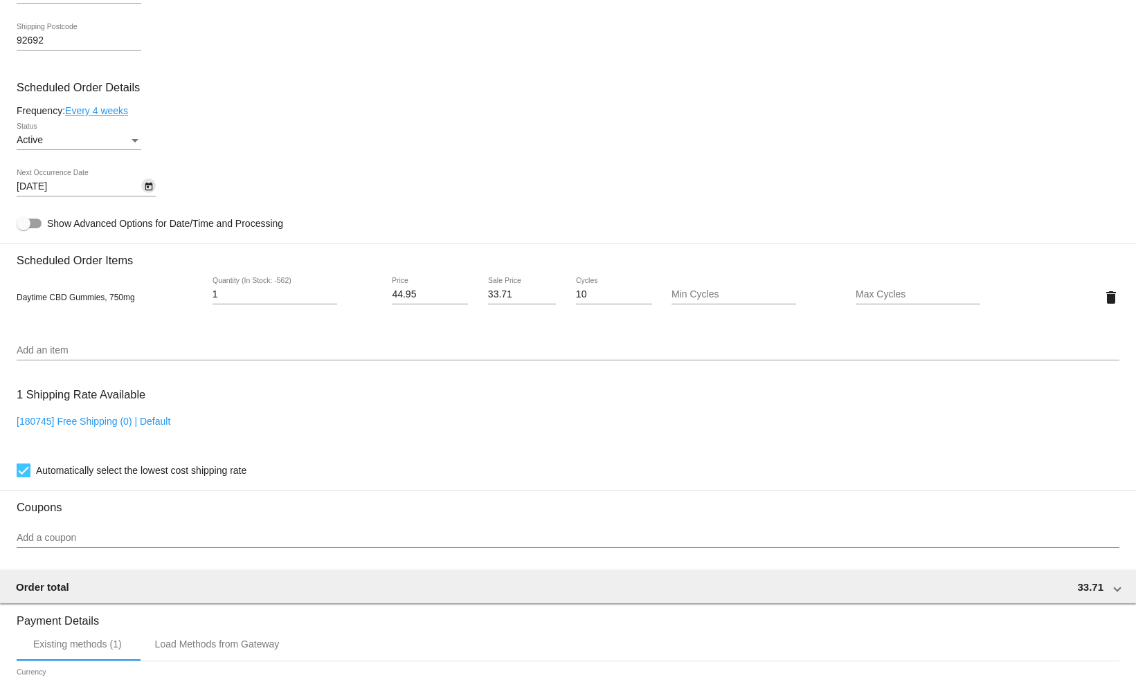
click at [146, 195] on icon "Open calendar" at bounding box center [149, 187] width 10 height 17
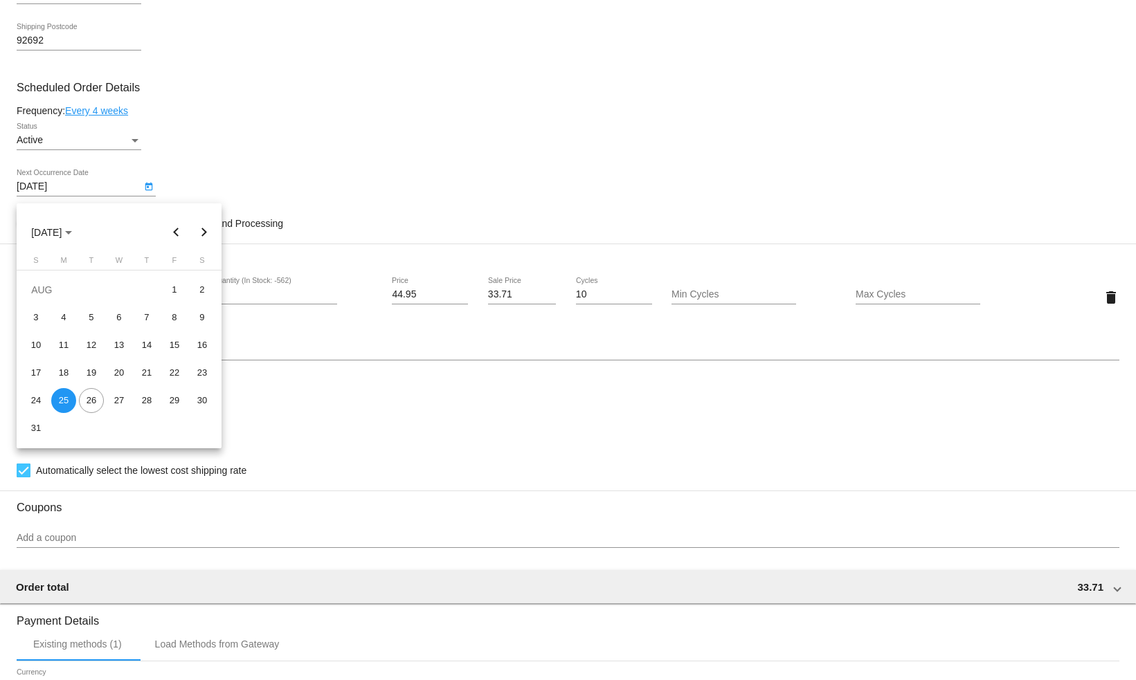
click at [260, 172] on div at bounding box center [568, 340] width 1136 height 680
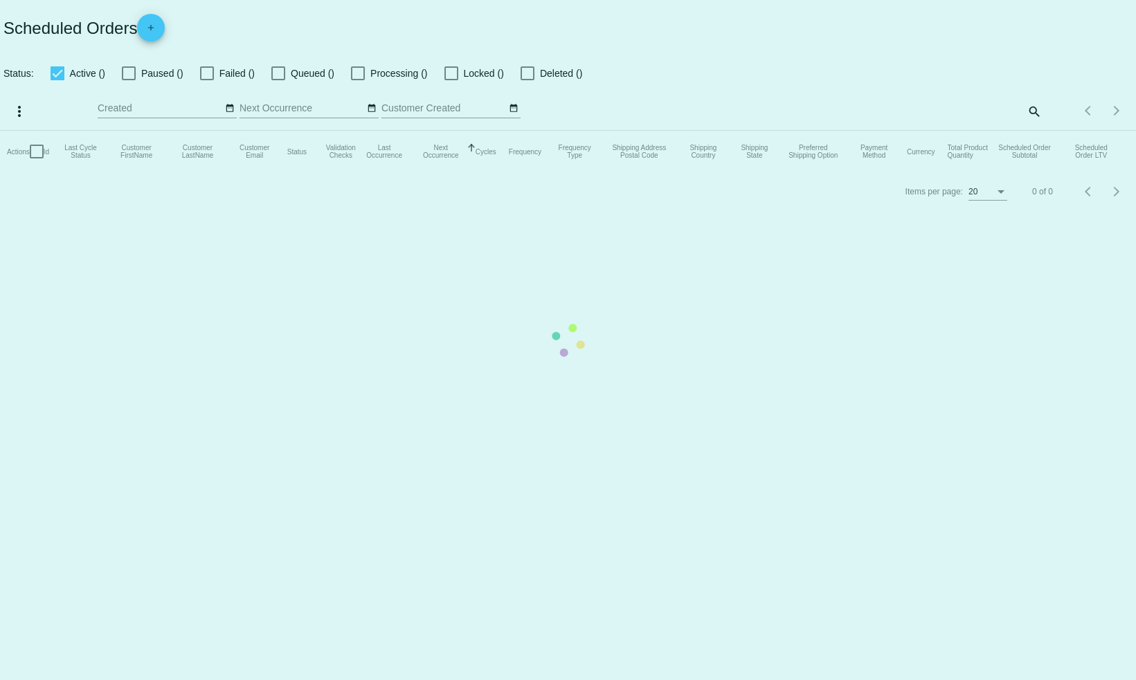
checkbox input "false"
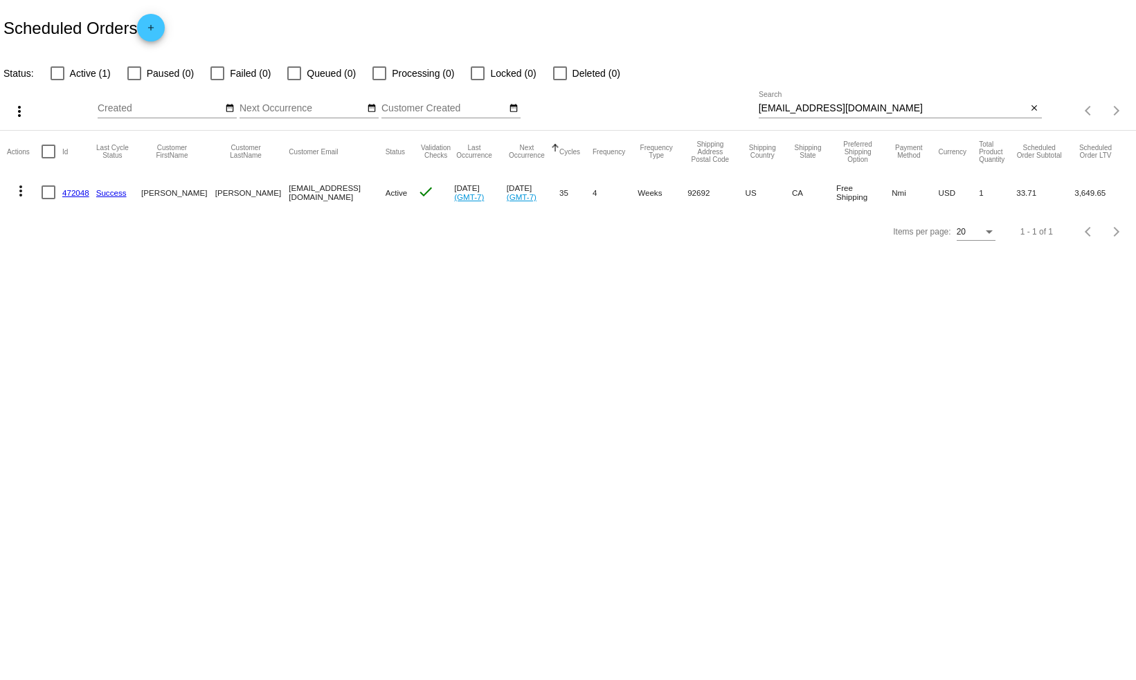
click at [80, 193] on link "472048" at bounding box center [75, 192] width 27 height 9
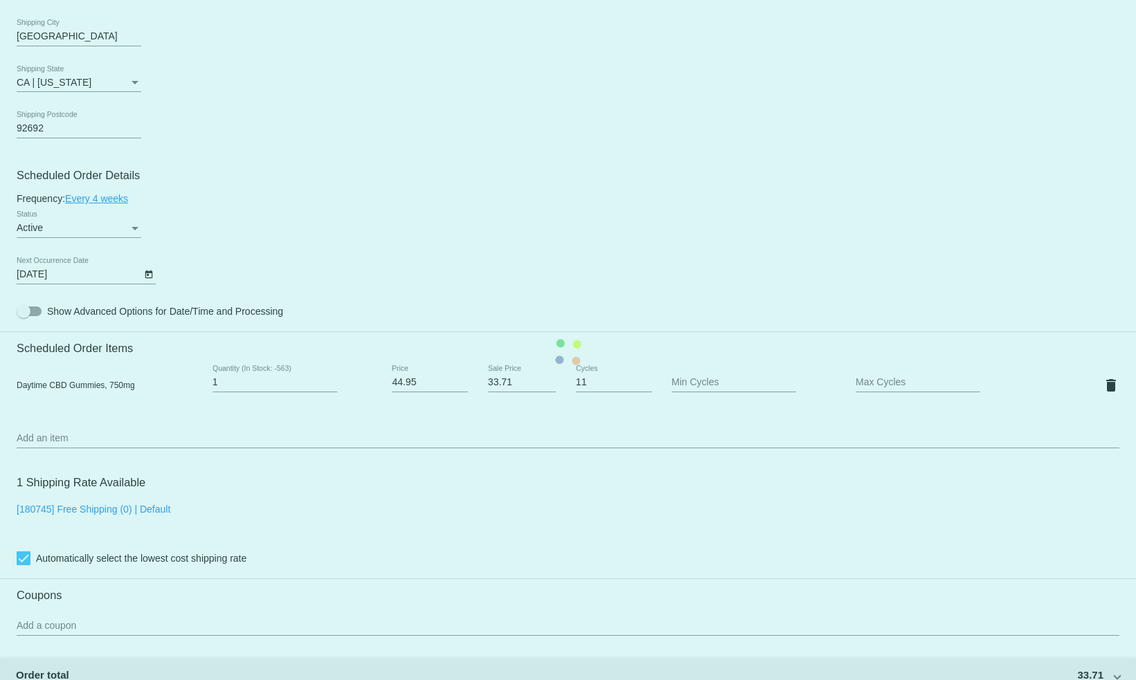
scroll to position [639, 0]
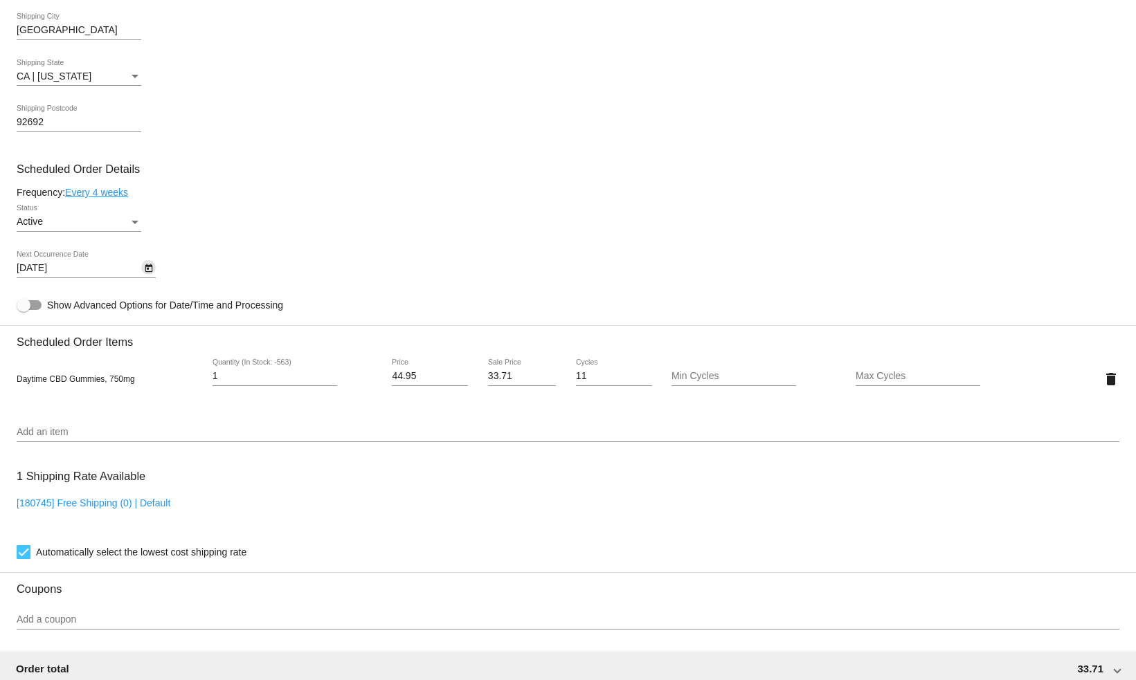
click at [149, 277] on icon "Open calendar" at bounding box center [149, 268] width 10 height 17
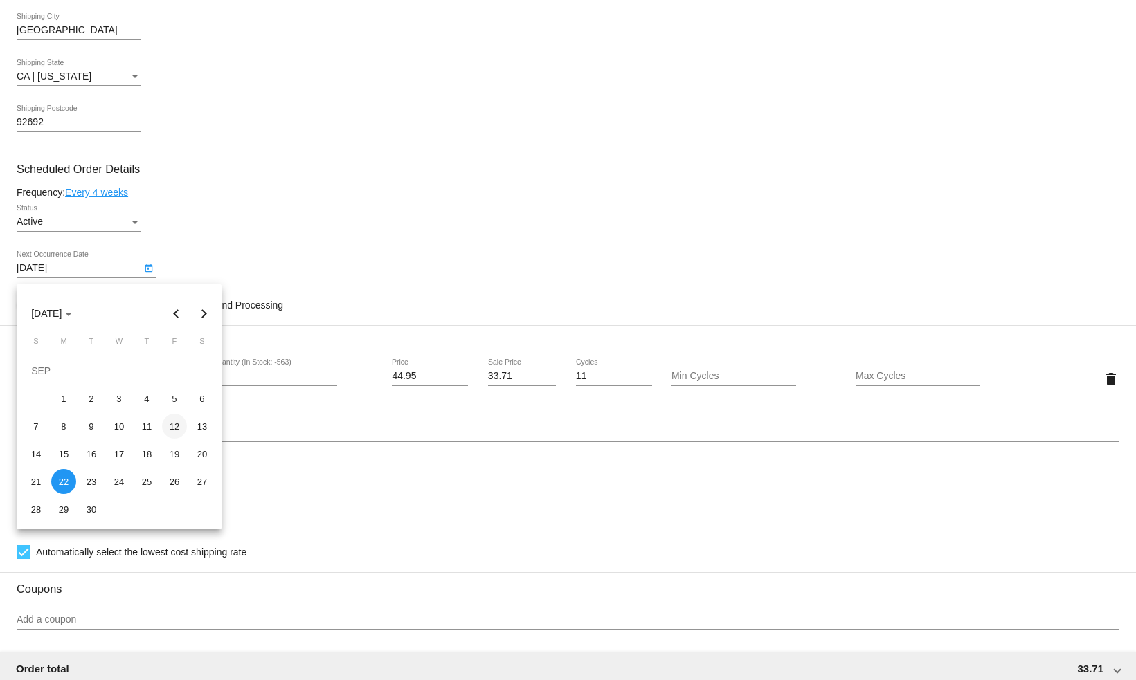
click at [176, 430] on div "12" at bounding box center [174, 426] width 25 height 25
type input "[DATE]"
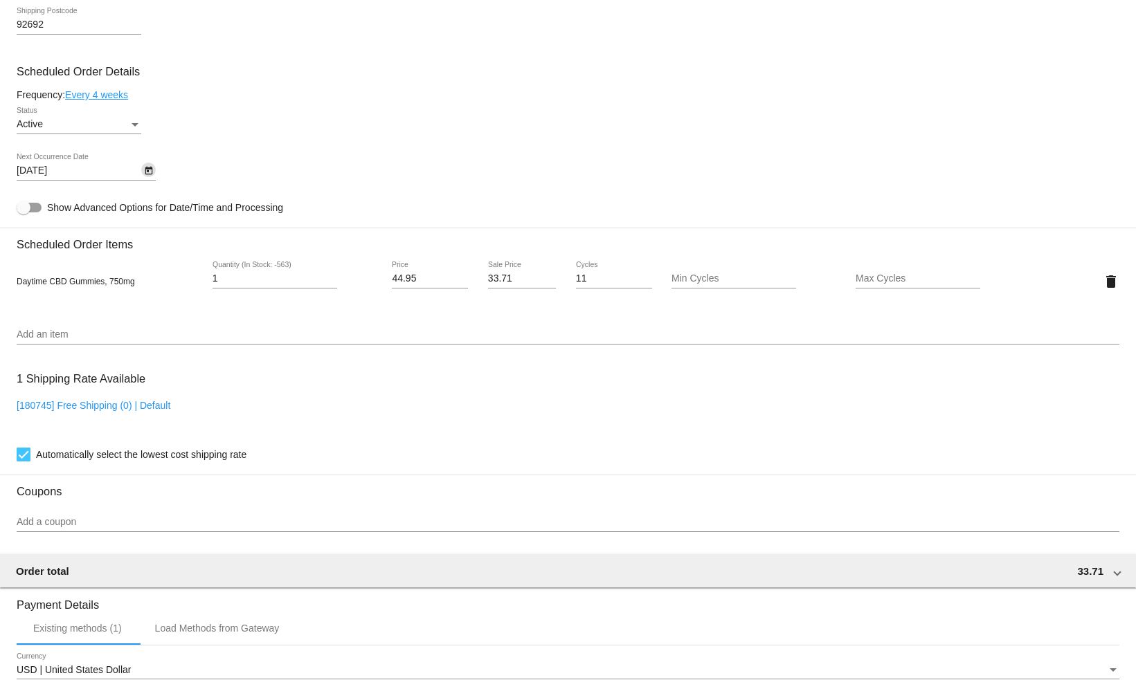
scroll to position [743, 0]
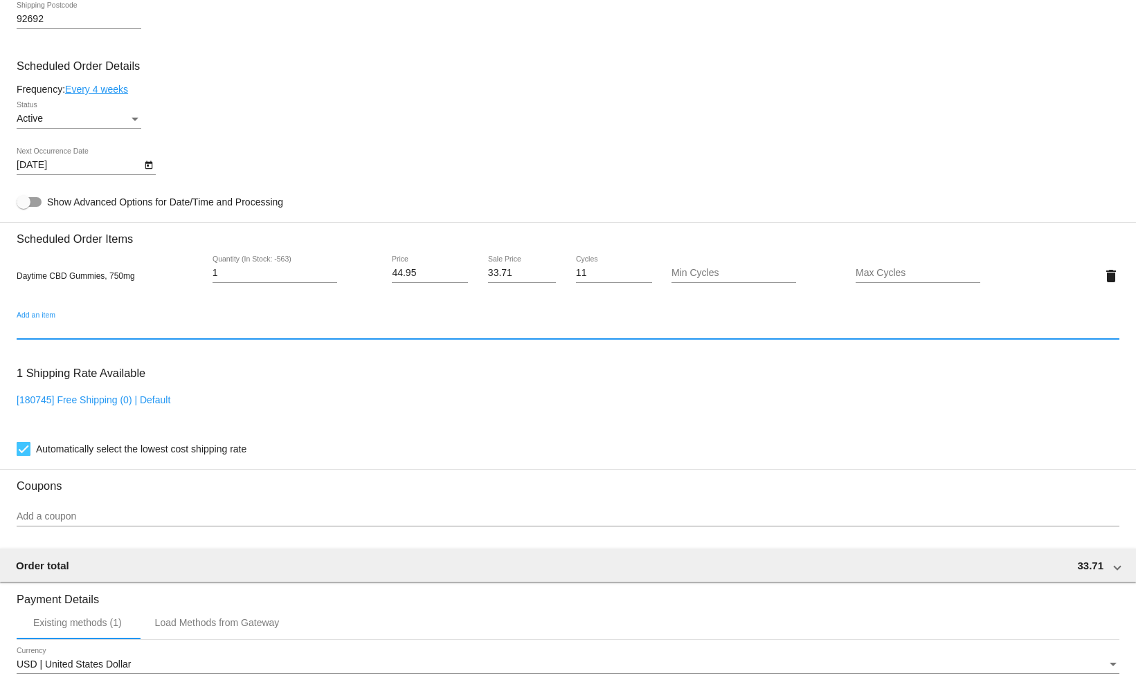
click at [46, 335] on input "Add an item" at bounding box center [568, 329] width 1102 height 11
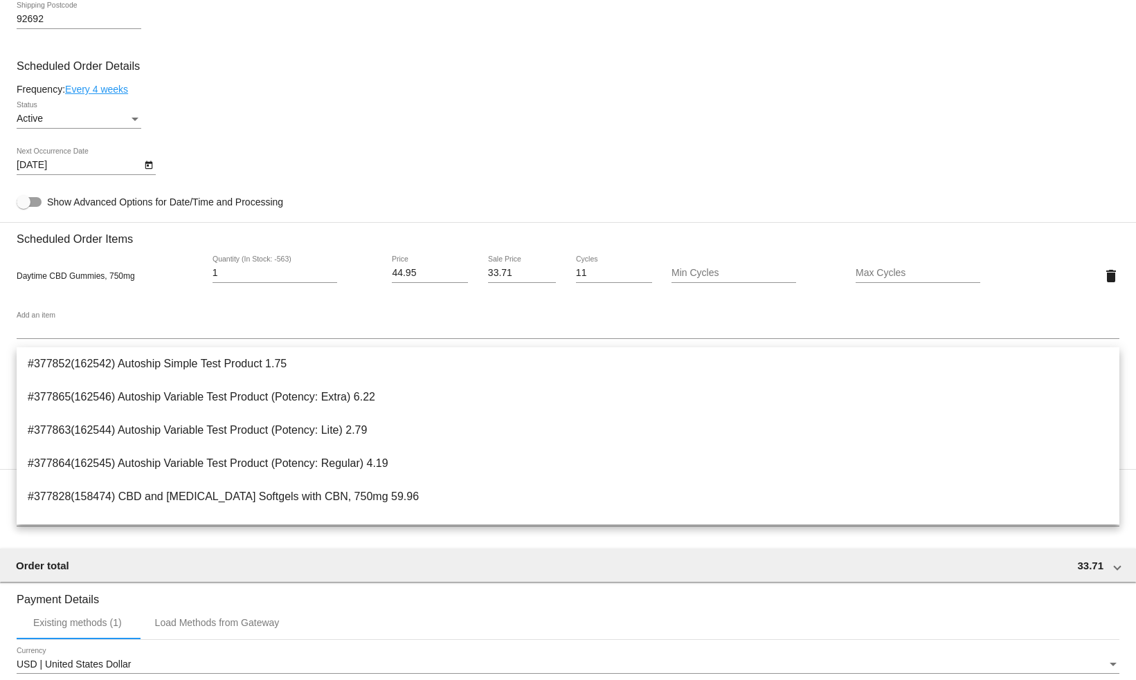
click at [248, 322] on div "Add an item" at bounding box center [568, 325] width 1102 height 27
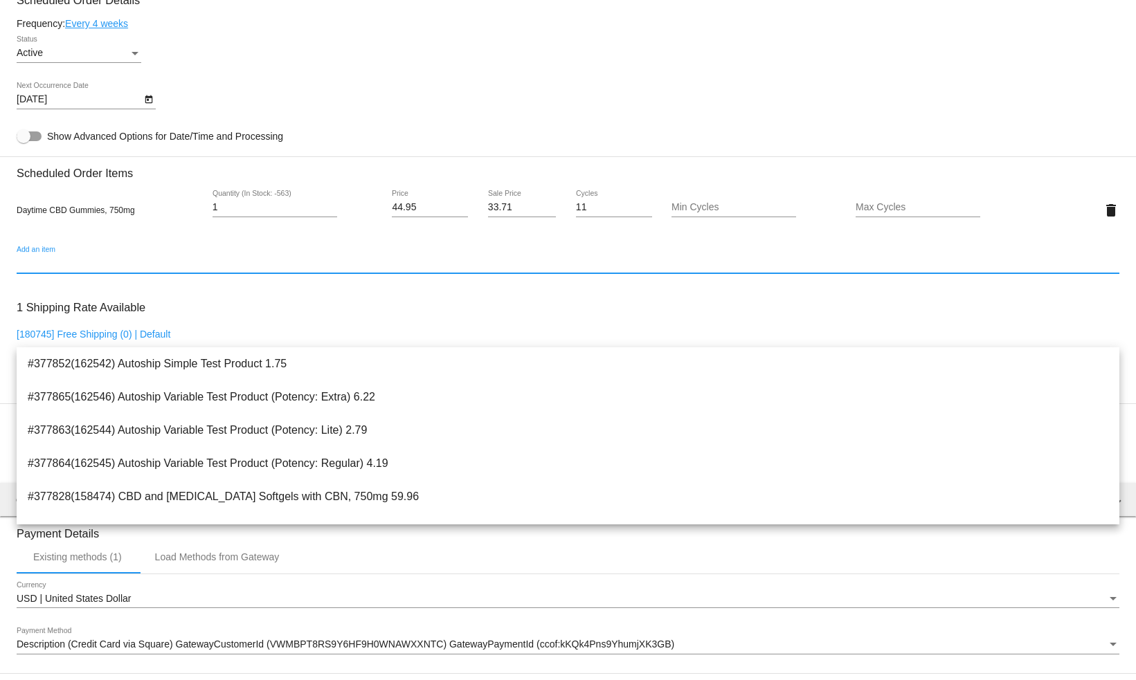
scroll to position [810, 0]
click at [167, 252] on div "Add an item" at bounding box center [568, 258] width 1102 height 27
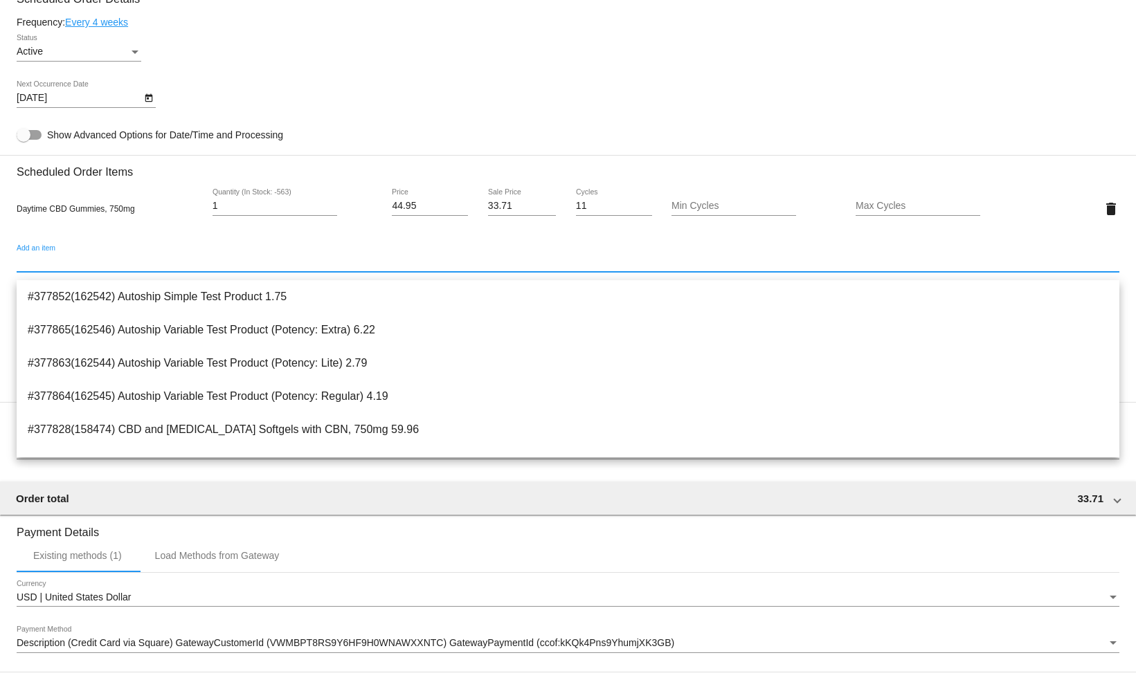
click at [160, 179] on h3 "Scheduled Order Items" at bounding box center [568, 167] width 1102 height 24
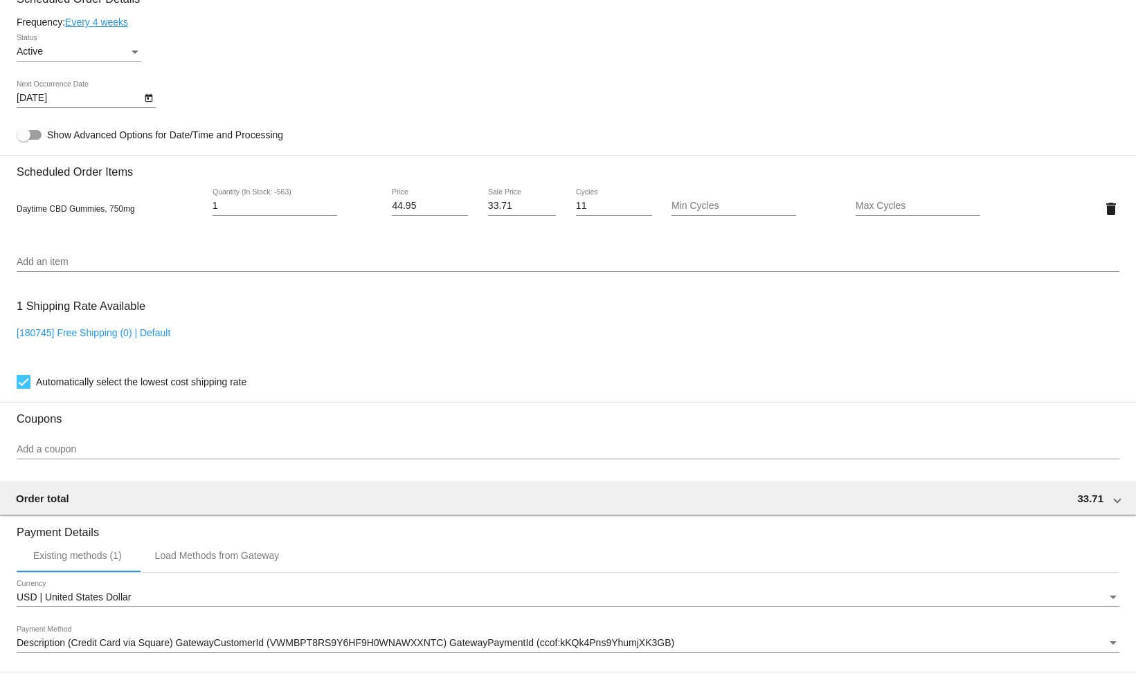
click at [71, 268] on input "Add an item" at bounding box center [568, 262] width 1102 height 11
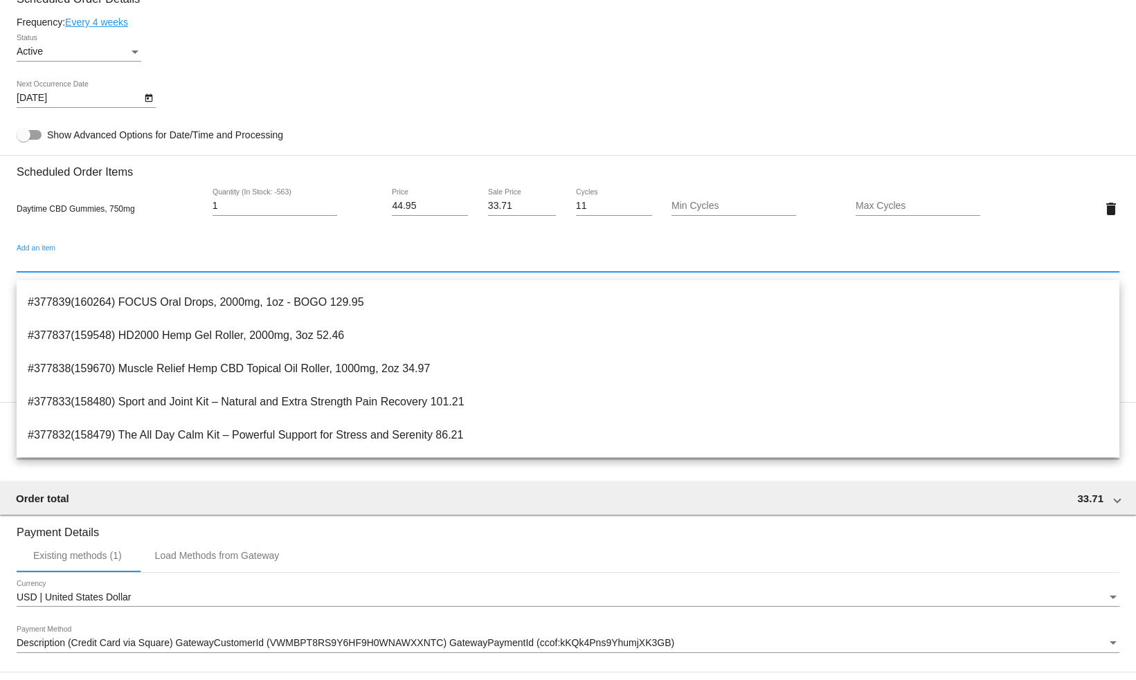
scroll to position [461, 0]
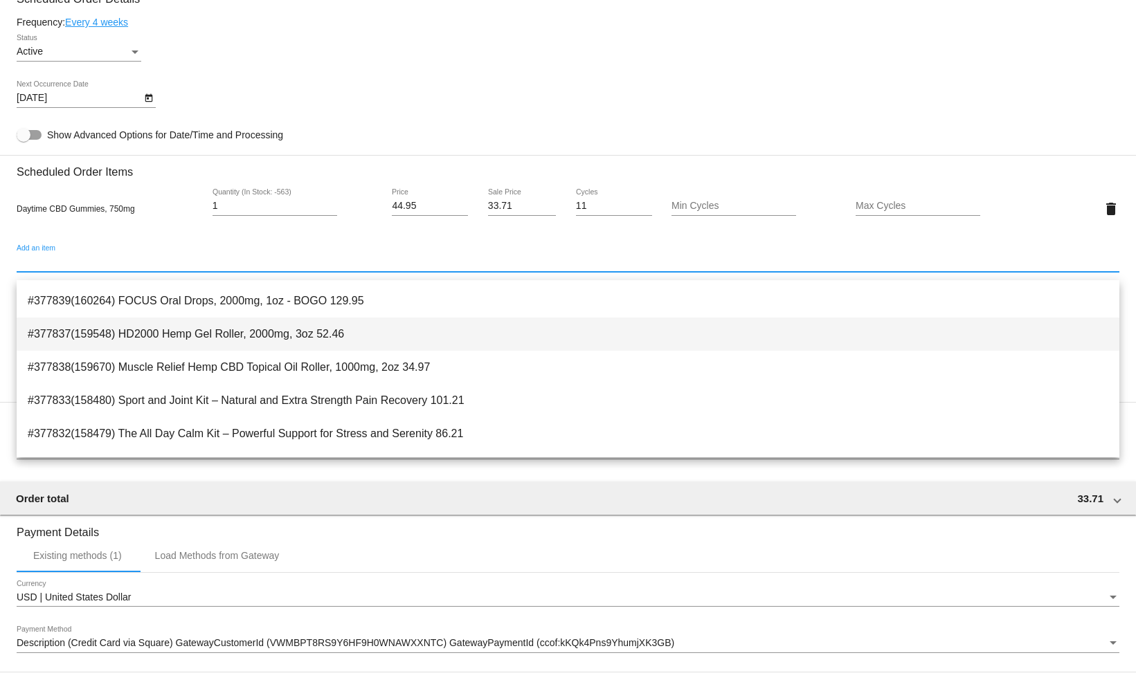
click at [211, 340] on span "#377837(159548) HD2000 Hemp Gel Roller, 2000mg, 3oz 52.46" at bounding box center [568, 334] width 1080 height 33
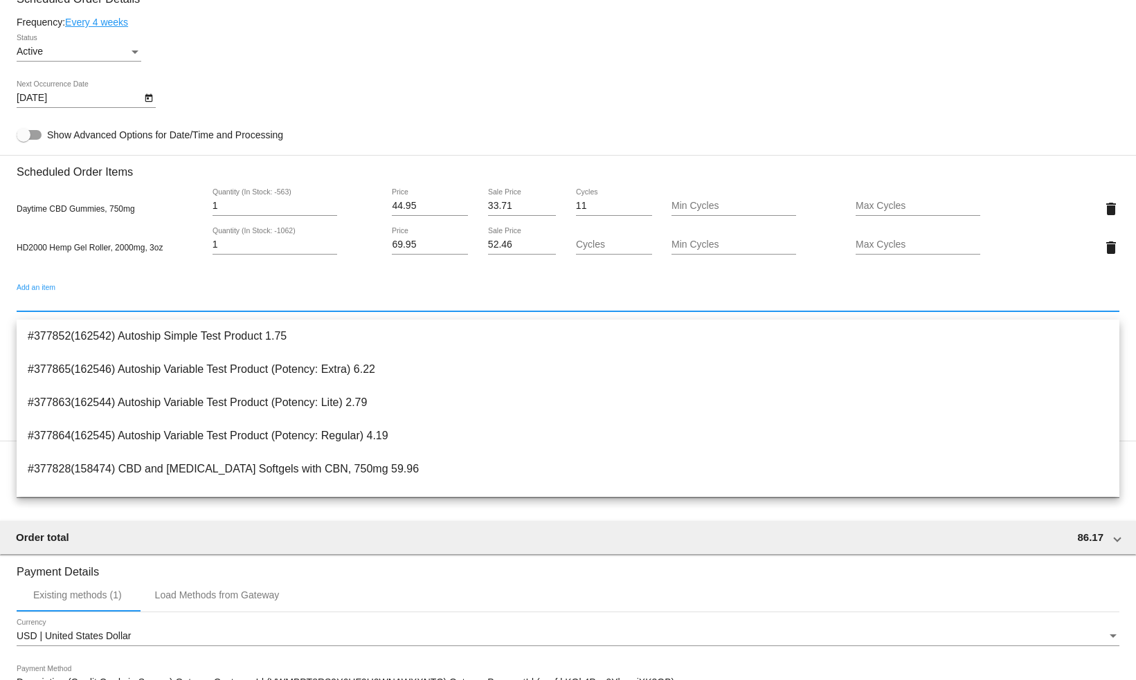
click at [583, 249] on input "Cycles" at bounding box center [614, 244] width 76 height 11
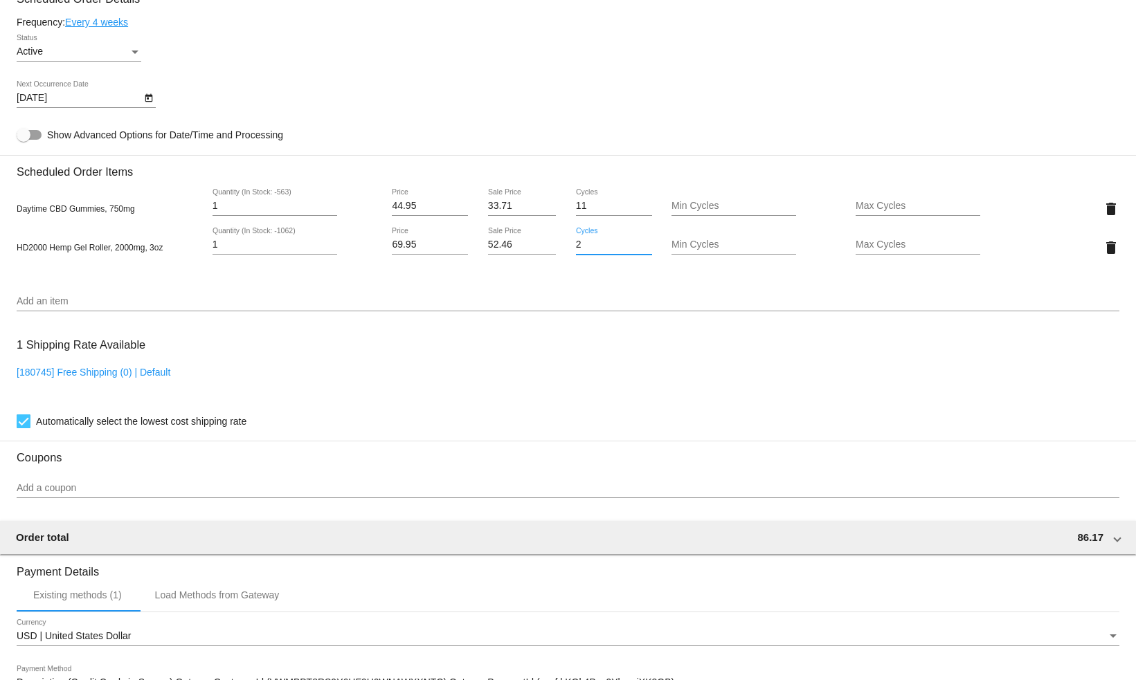
type input "2"
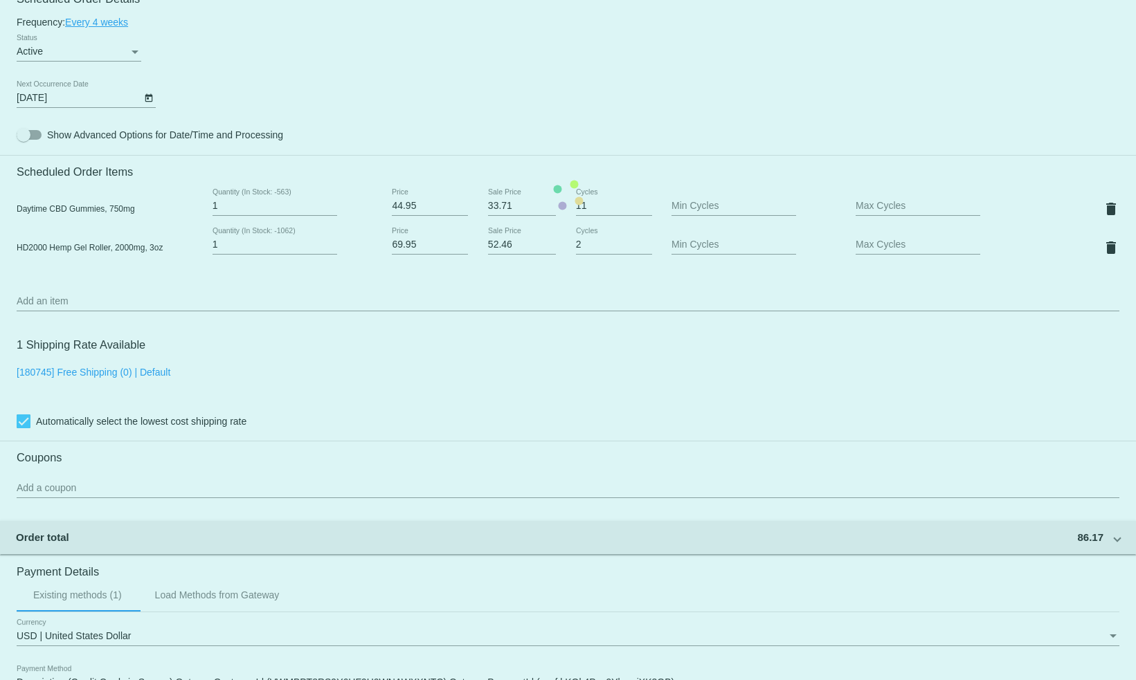
click at [550, 300] on mat-card "Customer 1783346: [PERSON_NAME] [PERSON_NAME][EMAIL_ADDRESS][DOMAIN_NAME] Custo…" at bounding box center [568, 195] width 1136 height 1423
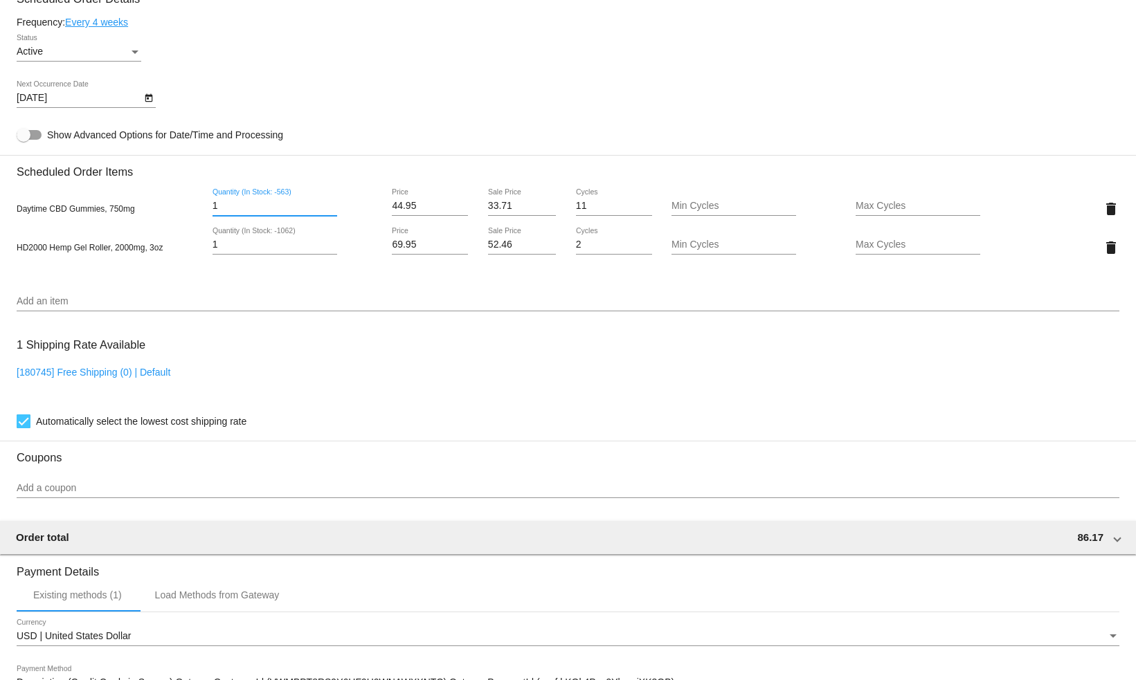
drag, startPoint x: 233, startPoint y: 210, endPoint x: 186, endPoint y: 211, distance: 46.4
click at [185, 211] on div "Daytime CBD Gummies, 750mg 1 Quantity (In Stock: -563) 44.95 Price 33.71 Sale P…" at bounding box center [568, 208] width 1102 height 39
type input "2"
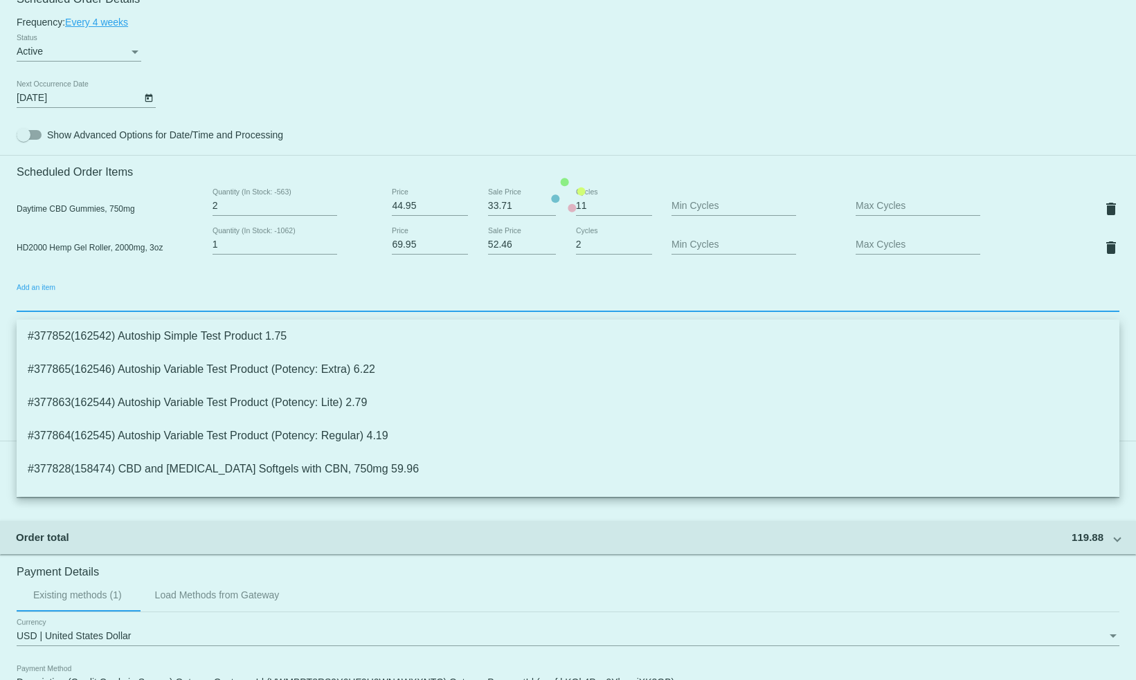
click at [60, 306] on mat-card "Customer 1783346: [PERSON_NAME] [PERSON_NAME][EMAIL_ADDRESS][DOMAIN_NAME] Custo…" at bounding box center [568, 195] width 1136 height 1423
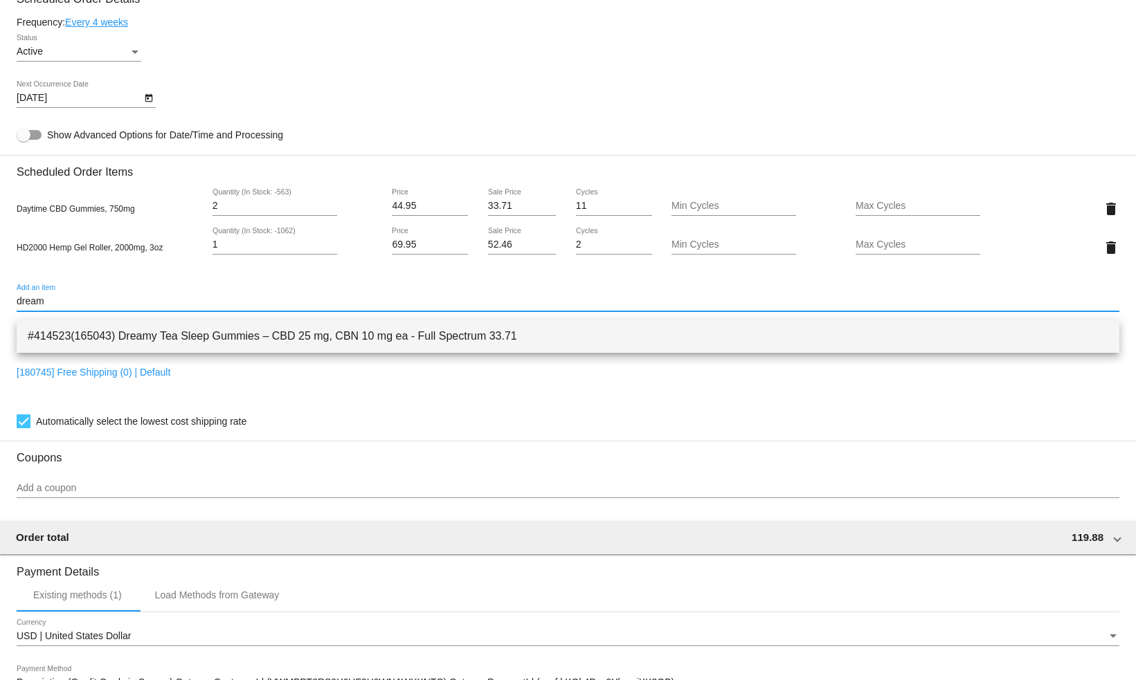
type input "dream"
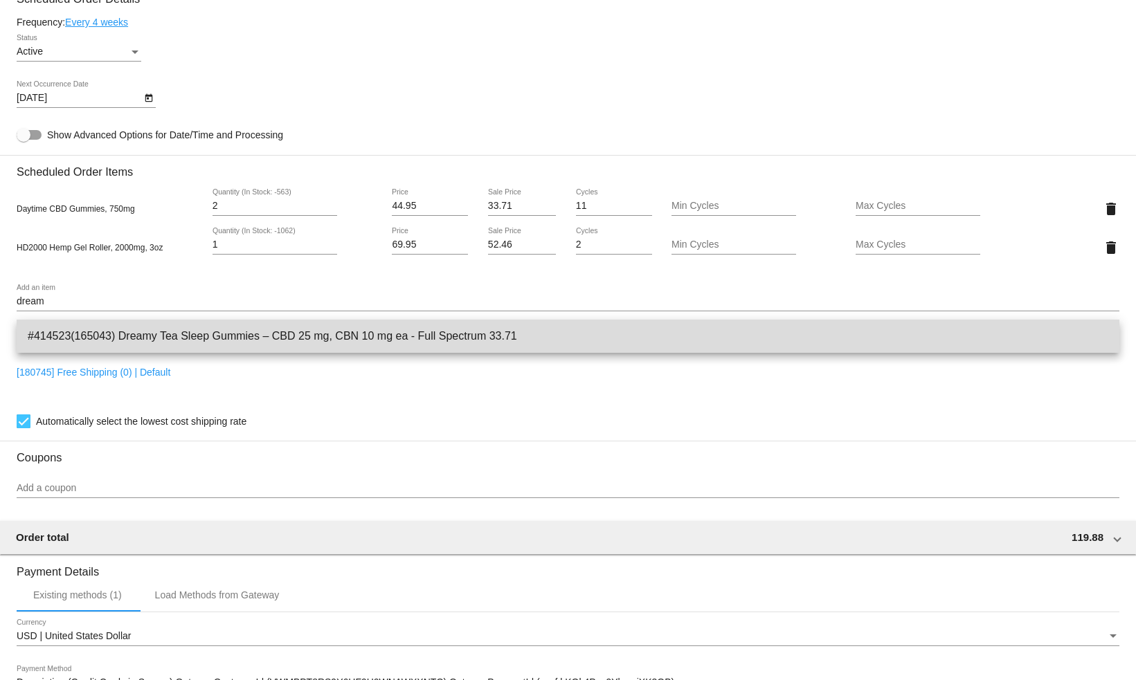
click at [154, 330] on span "#414523(165043) Dreamy Tea Sleep Gummies – CBD 25 mg, CBN 10 mg ea - Full Spect…" at bounding box center [568, 336] width 1080 height 33
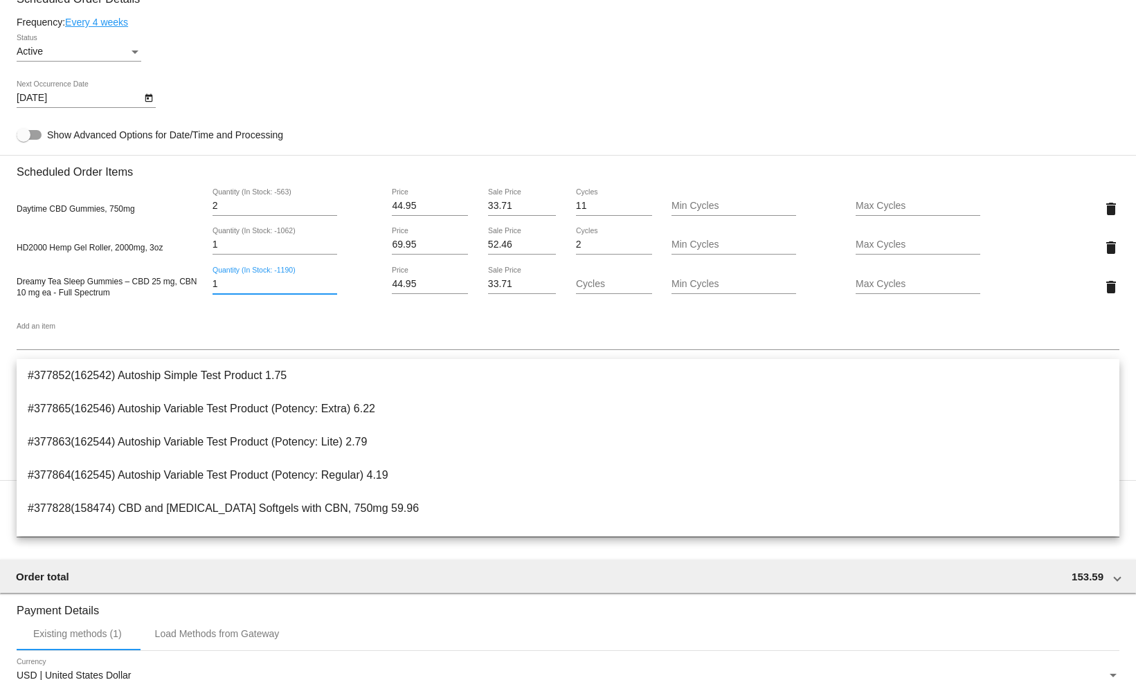
drag, startPoint x: 248, startPoint y: 291, endPoint x: 213, endPoint y: 291, distance: 34.6
click at [213, 290] on input "1" at bounding box center [274, 284] width 125 height 11
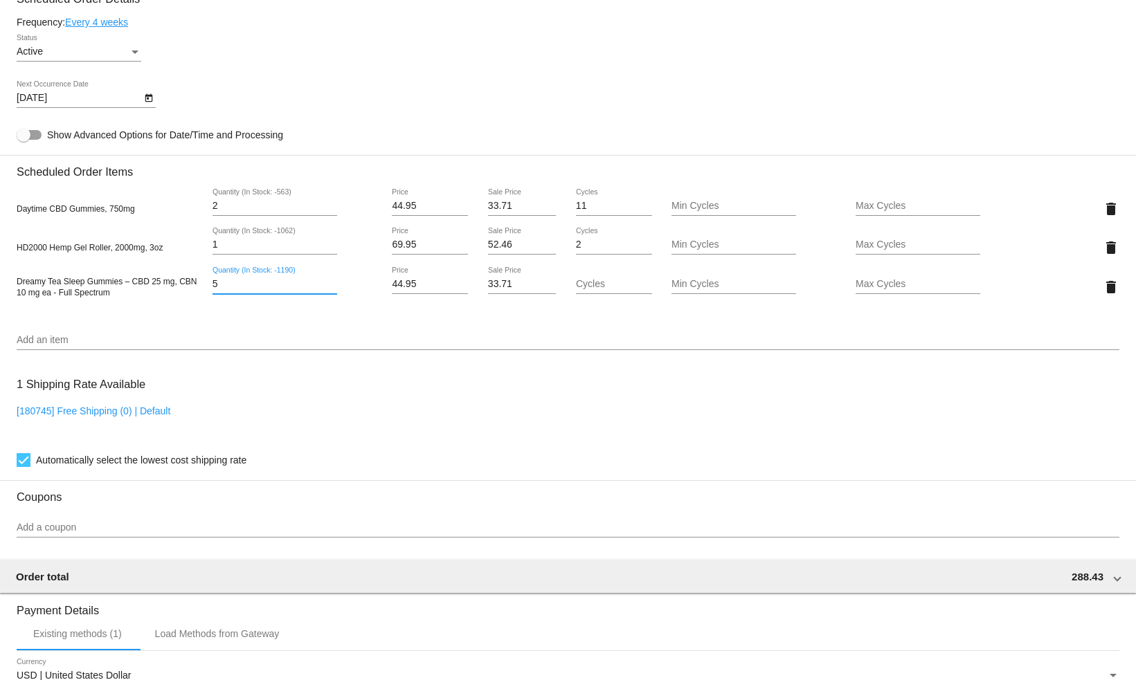
type input "5"
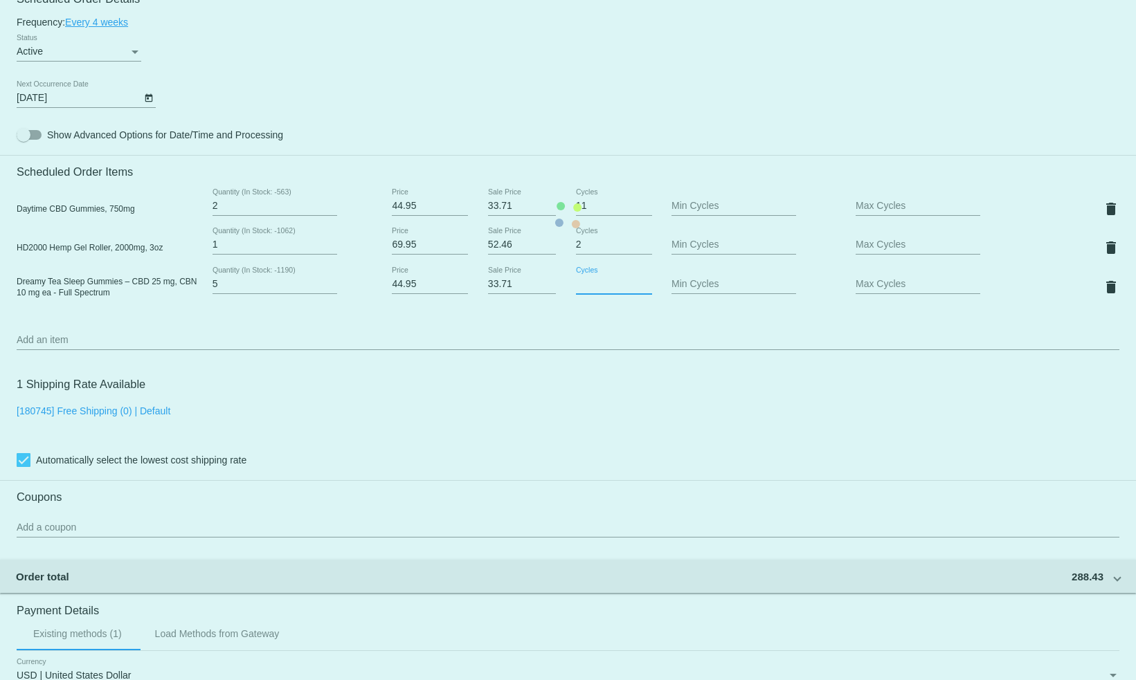
click at [590, 290] on mat-card "Customer 1783346: [PERSON_NAME] [PERSON_NAME][EMAIL_ADDRESS][DOMAIN_NAME] Custo…" at bounding box center [568, 215] width 1136 height 1462
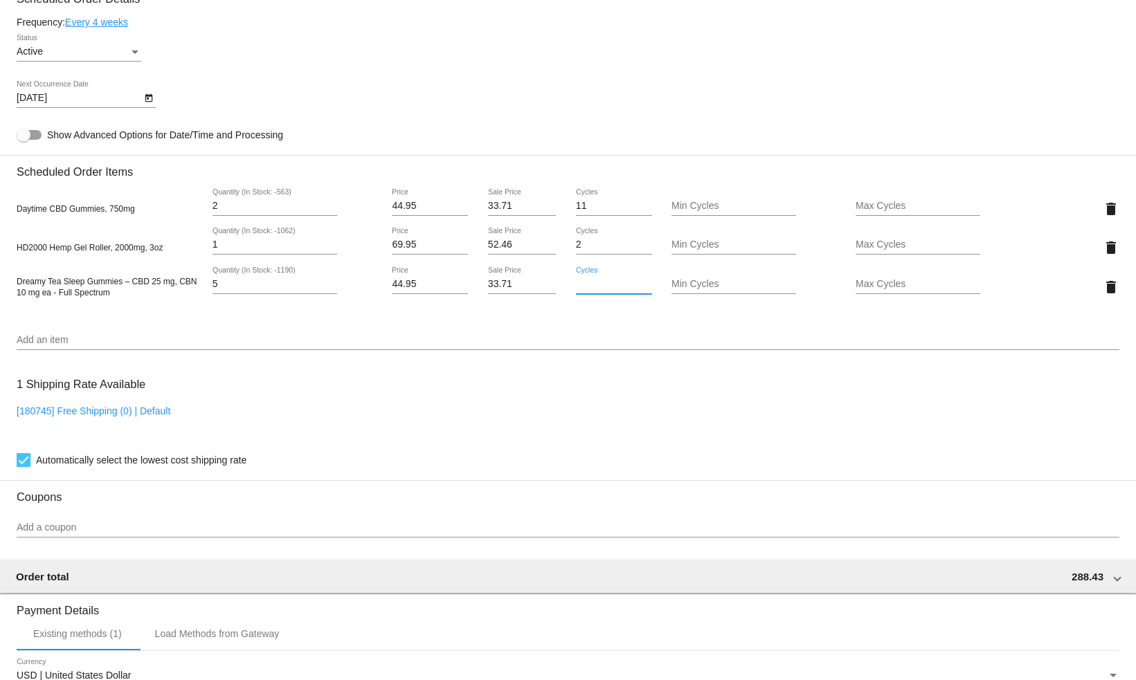
type input "34"
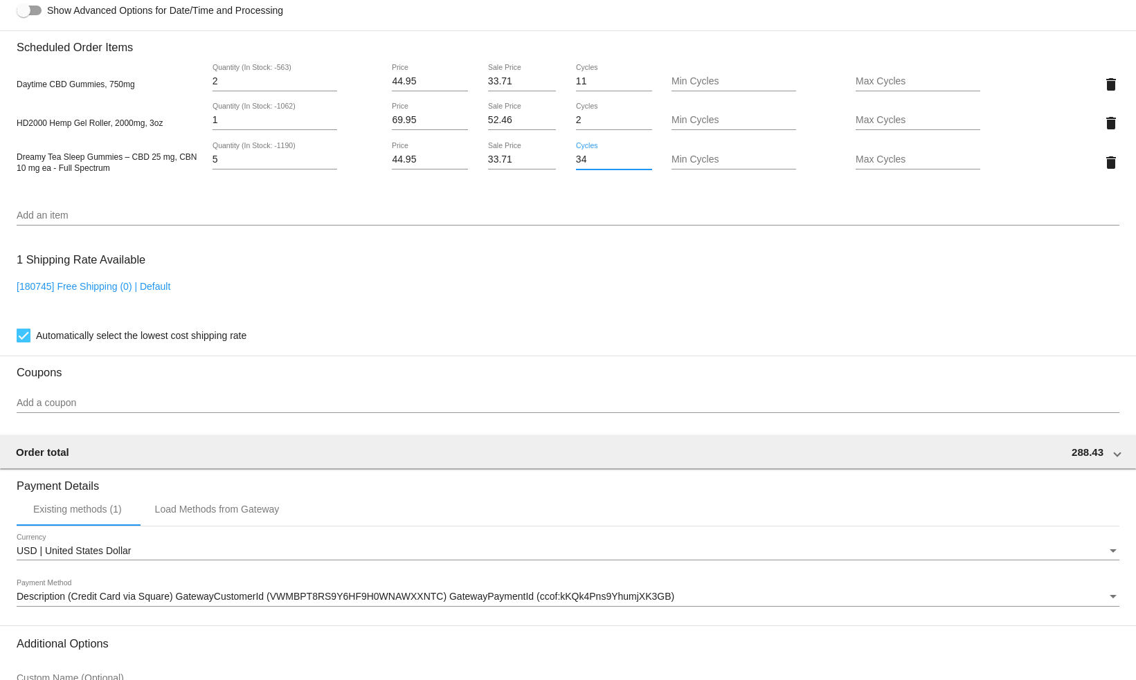
scroll to position [1087, 0]
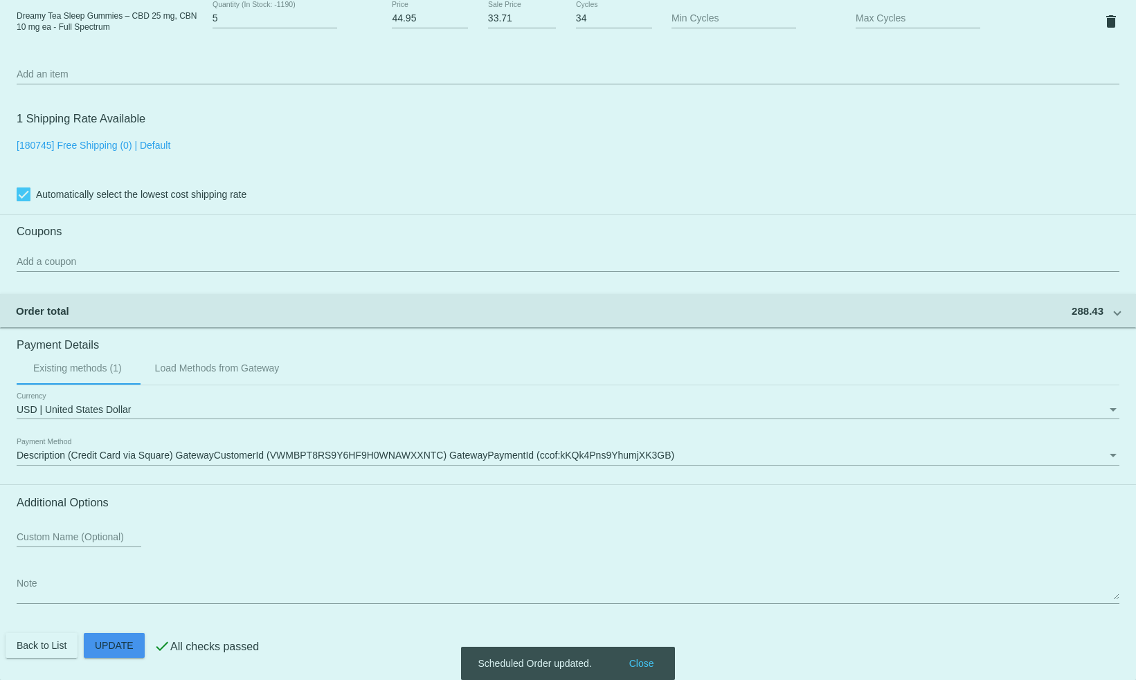
click at [647, 664] on body "arrow_back Scheduled Order #472048 Active more_vert Last Processing Cycle ID: 4…" at bounding box center [568, 340] width 1136 height 680
